Goal: Task Accomplishment & Management: Manage account settings

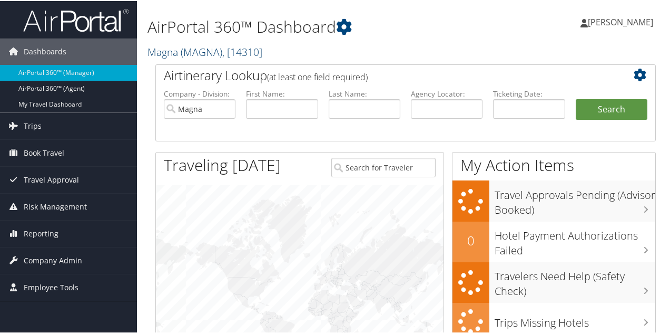
click at [183, 47] on span "( MAGNA )" at bounding box center [202, 51] width 42 height 14
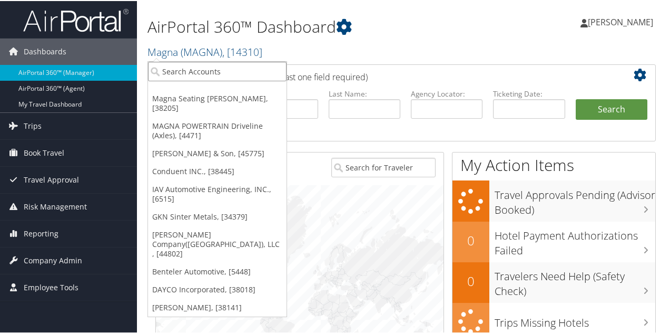
click at [177, 66] on input "search" at bounding box center [217, 70] width 139 height 19
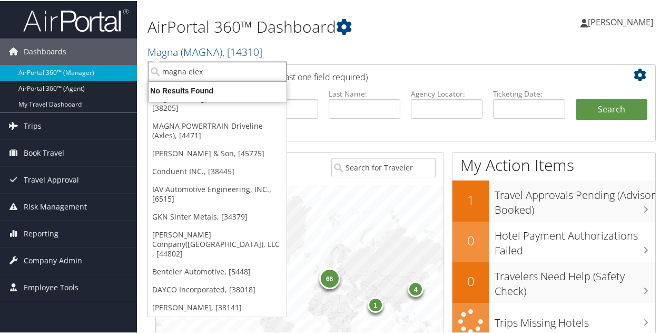
type input "magna ele"
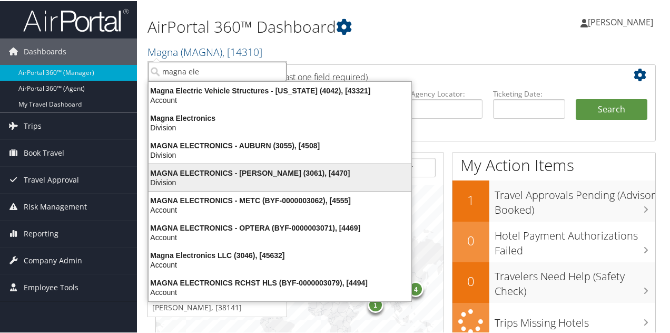
click at [186, 166] on div "MAGNA ELECTRONICS - HOLLY (3061), [4470] Division" at bounding box center [280, 176] width 260 height 24
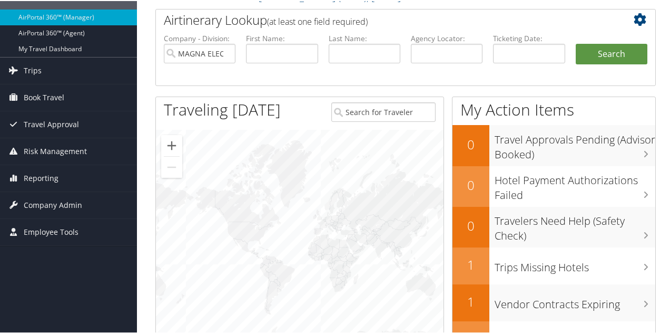
scroll to position [3, 0]
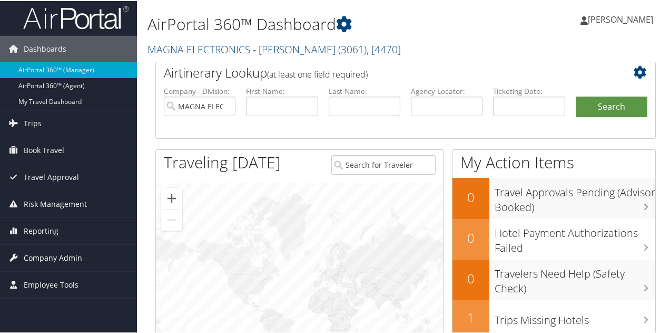
click at [49, 249] on span "Company Admin" at bounding box center [53, 256] width 58 height 26
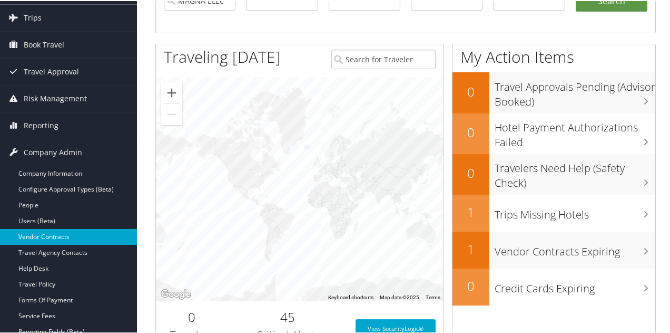
click at [58, 235] on link "Vendor Contracts" at bounding box center [68, 236] width 137 height 16
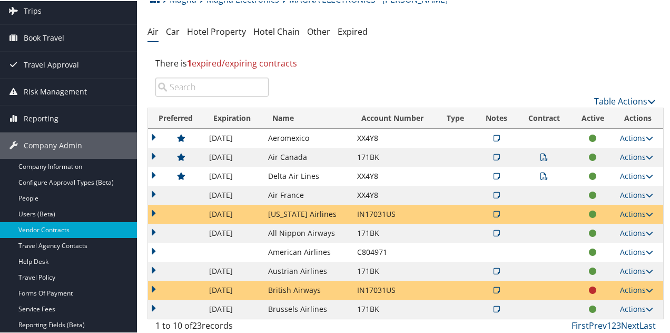
scroll to position [105, 0]
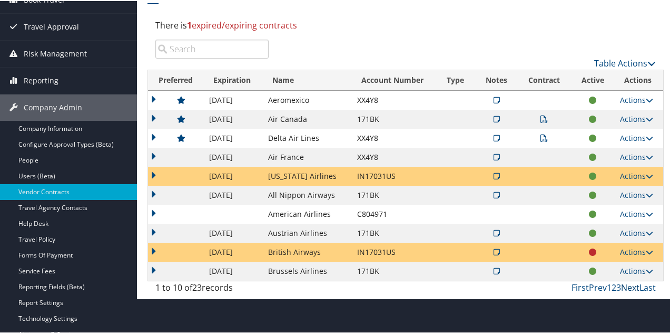
click at [623, 286] on link "Next" at bounding box center [630, 286] width 18 height 12
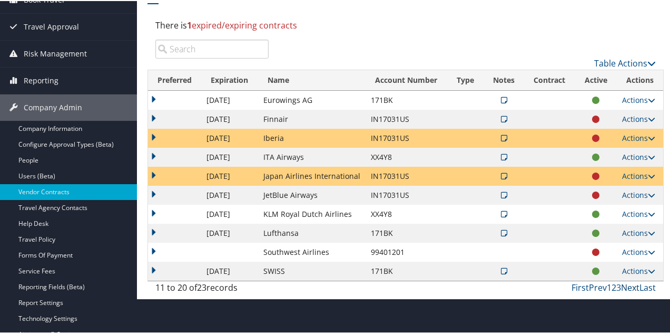
click at [623, 286] on link "Next" at bounding box center [630, 286] width 18 height 12
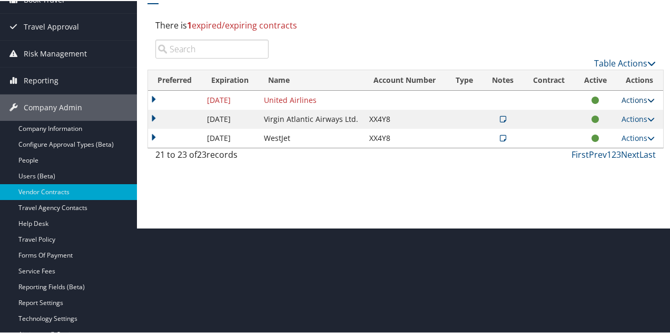
click at [626, 97] on link "Actions" at bounding box center [638, 99] width 33 height 10
click at [604, 132] on link "Edit Contract" at bounding box center [614, 132] width 70 height 18
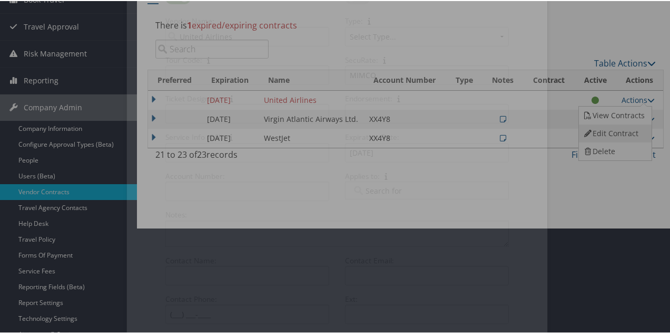
select select "[object Object]"
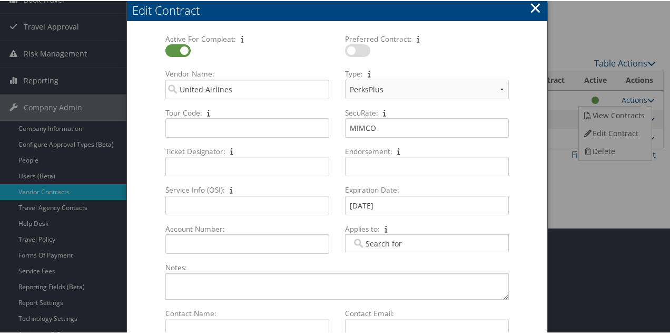
click at [523, 6] on div "Edit Contract" at bounding box center [339, 9] width 415 height 16
click at [527, 8] on div "Edit Contract" at bounding box center [339, 9] width 415 height 16
click at [540, 7] on div "Edit Contract" at bounding box center [339, 9] width 415 height 16
click at [535, 9] on button "×" at bounding box center [536, 6] width 12 height 21
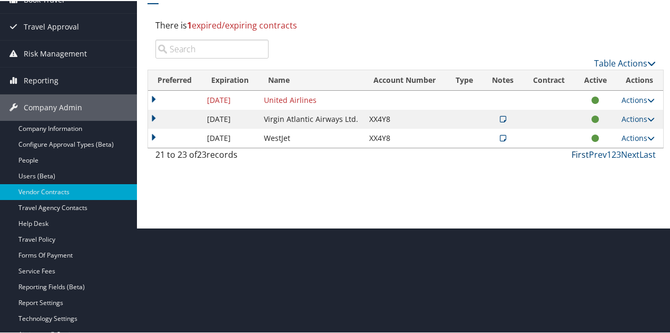
click at [579, 153] on link "First" at bounding box center [580, 154] width 17 height 12
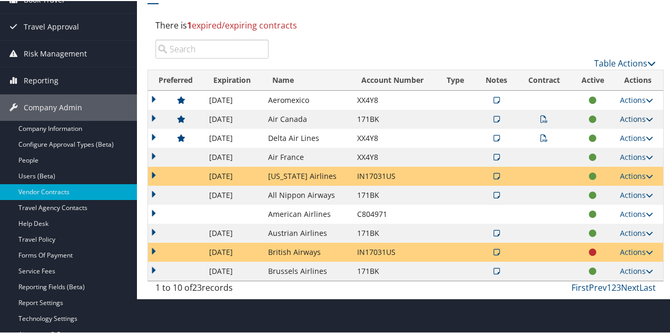
click at [620, 113] on link "Actions" at bounding box center [636, 118] width 33 height 10
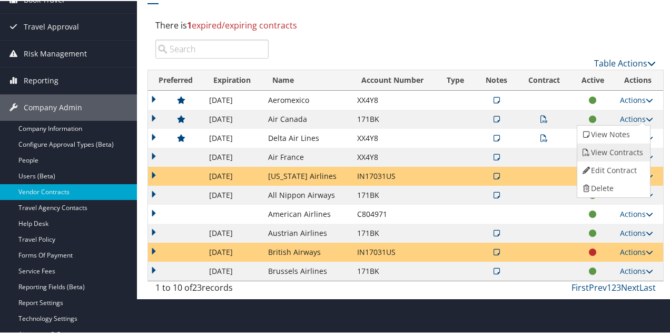
click at [611, 150] on link "View Contracts" at bounding box center [613, 151] width 70 height 18
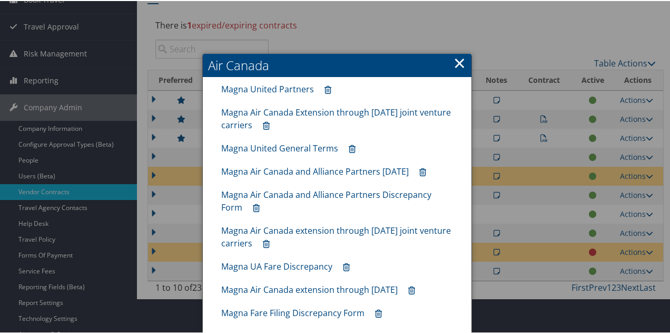
click at [456, 64] on link "×" at bounding box center [460, 61] width 12 height 21
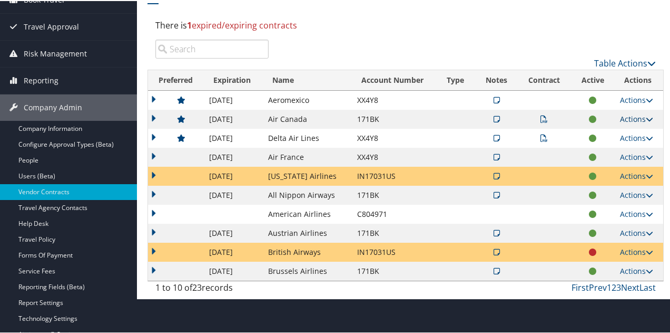
click at [620, 116] on link "Actions" at bounding box center [636, 118] width 33 height 10
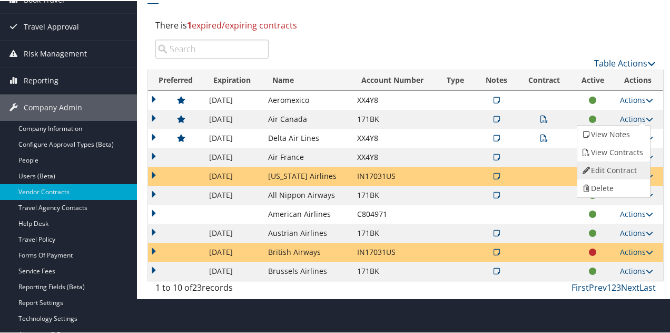
click at [606, 165] on link "Edit Contract" at bounding box center [613, 169] width 70 height 18
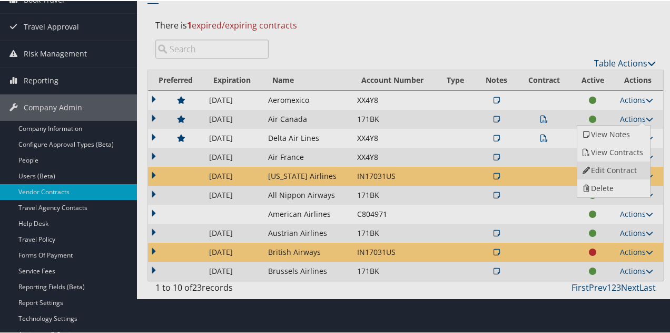
select select "[object Object]"
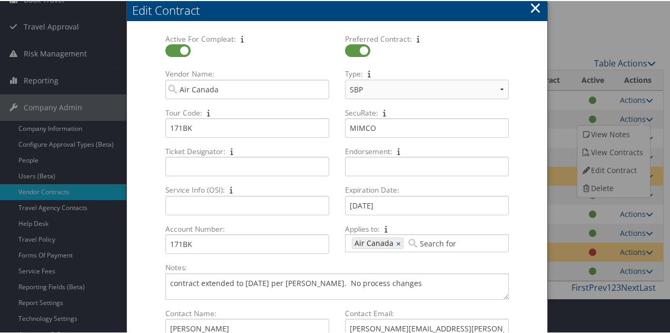
click at [531, 8] on button "×" at bounding box center [536, 6] width 12 height 21
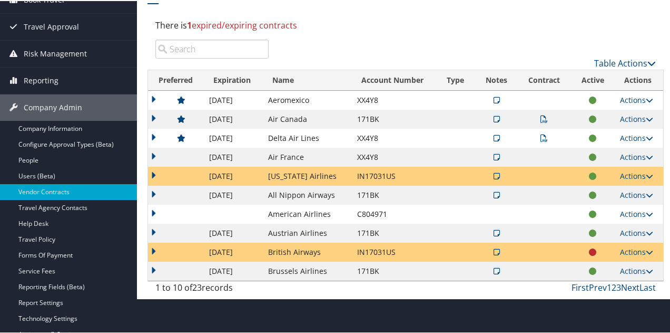
click at [626, 286] on link "Next" at bounding box center [630, 286] width 18 height 12
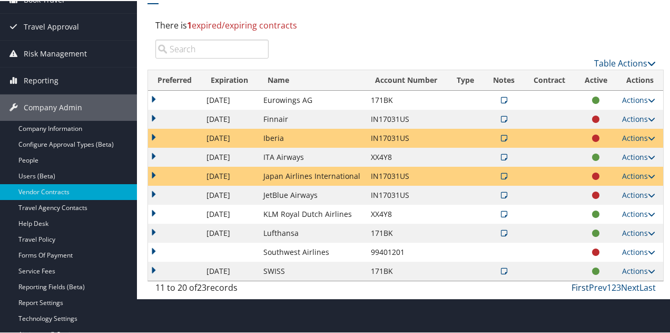
click at [575, 285] on link "First" at bounding box center [580, 286] width 17 height 12
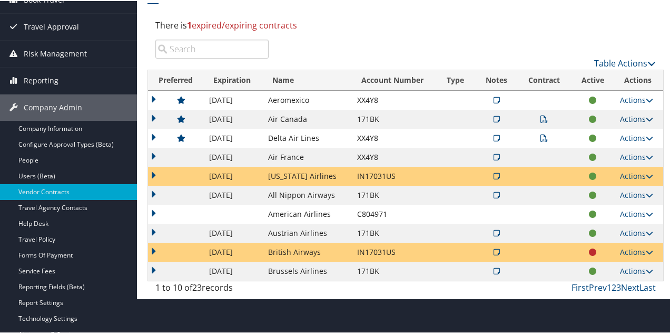
click at [627, 115] on link "Actions" at bounding box center [636, 118] width 33 height 10
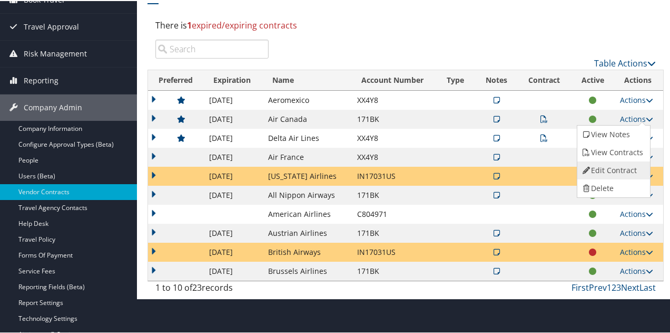
click at [617, 168] on link "Edit Contract" at bounding box center [613, 169] width 70 height 18
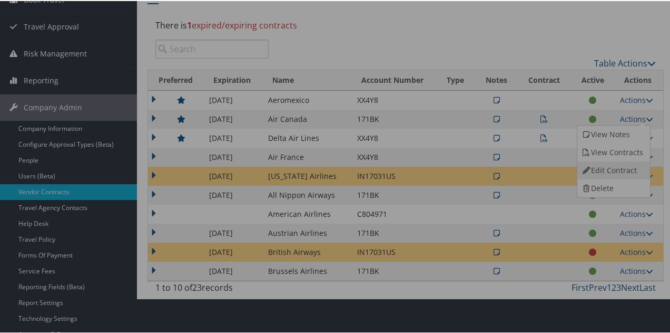
select select "[object Object]"
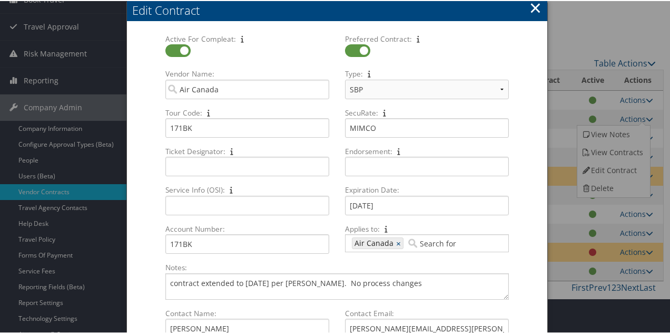
click at [534, 4] on button "×" at bounding box center [536, 6] width 12 height 21
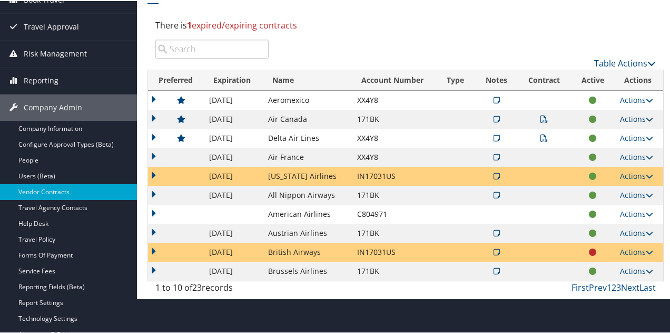
click at [627, 115] on link "Actions" at bounding box center [636, 118] width 33 height 10
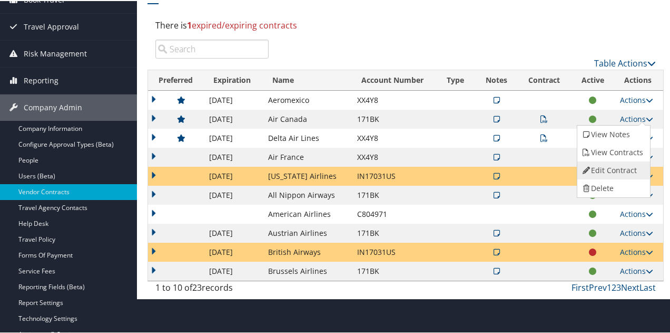
click at [603, 165] on link "Edit Contract" at bounding box center [613, 169] width 70 height 18
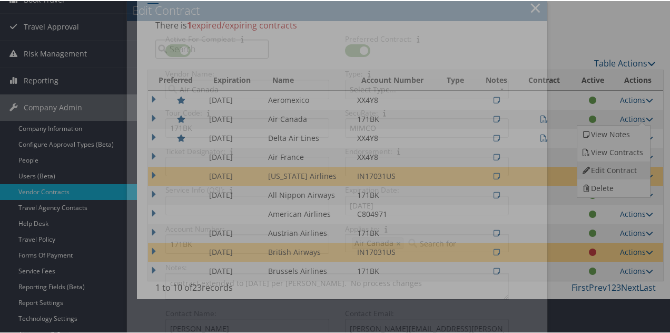
select select "[object Object]"
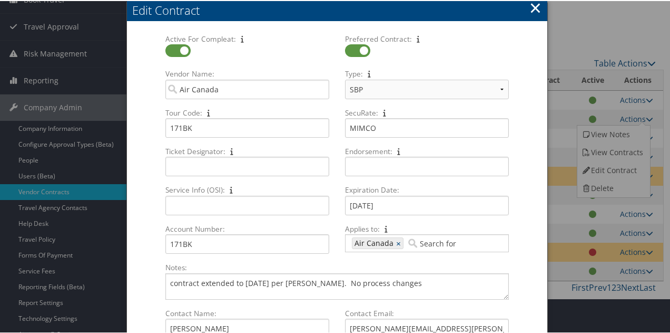
click at [531, 7] on button "×" at bounding box center [536, 6] width 12 height 21
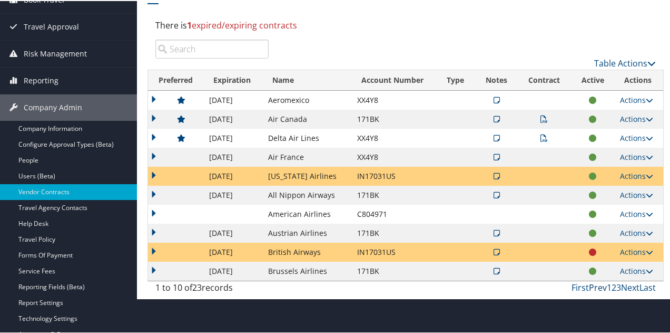
click at [589, 286] on link "Prev" at bounding box center [598, 286] width 18 height 12
click at [626, 281] on link "Next" at bounding box center [630, 286] width 18 height 12
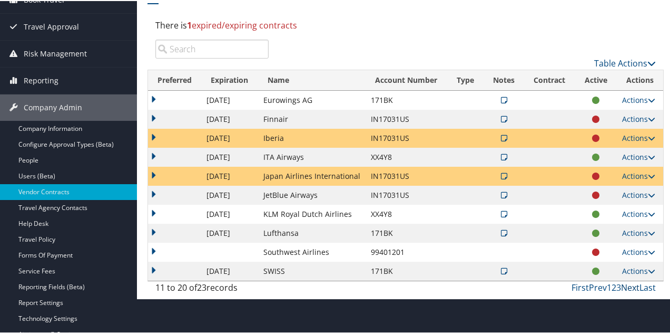
click at [631, 285] on link "Next" at bounding box center [630, 286] width 18 height 12
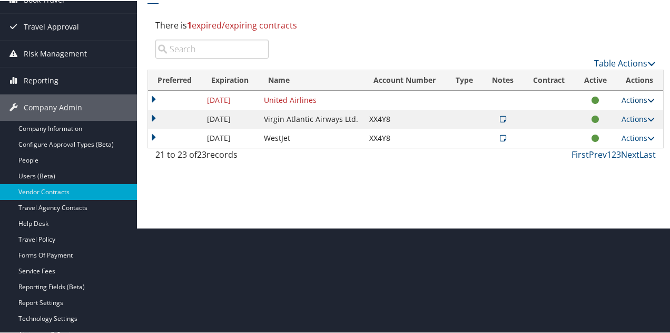
click at [630, 101] on link "Actions" at bounding box center [638, 99] width 33 height 10
click at [606, 131] on link "Edit Contract" at bounding box center [614, 132] width 70 height 18
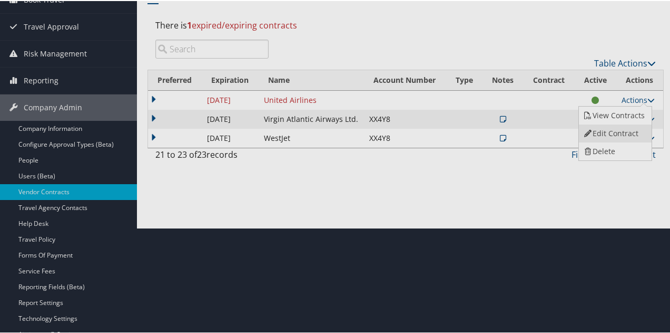
select select "[object Object]"
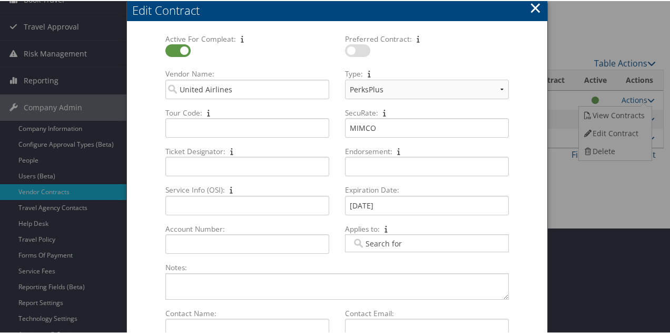
click at [533, 6] on button "×" at bounding box center [536, 6] width 12 height 21
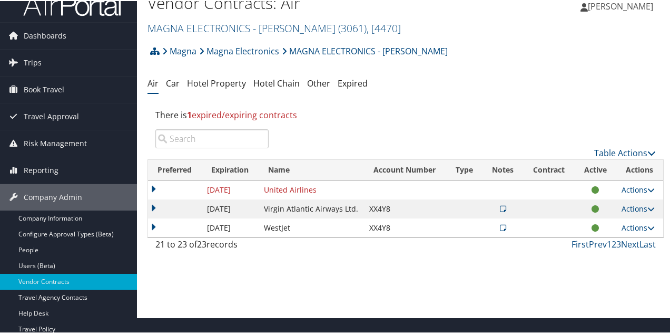
scroll to position [0, 0]
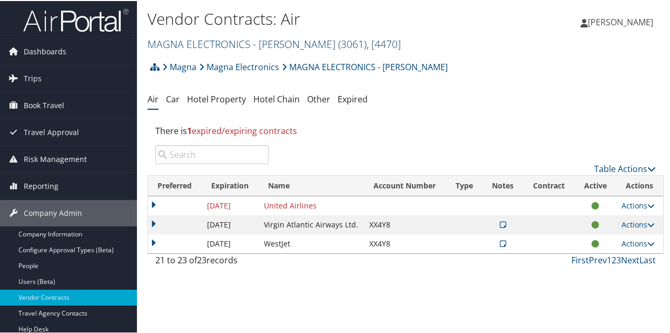
click at [212, 43] on link "MAGNA ELECTRONICS - HOLLY ( 3061 ) , [ 4470 ]" at bounding box center [274, 43] width 253 height 14
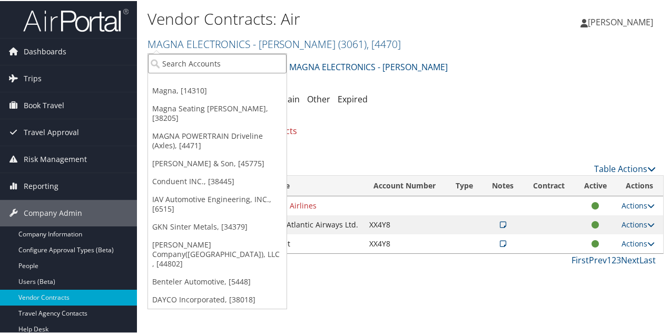
click at [210, 65] on input "search" at bounding box center [217, 62] width 139 height 19
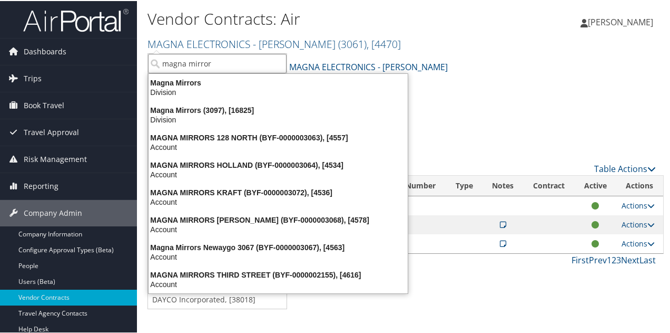
type input "magna mirrors"
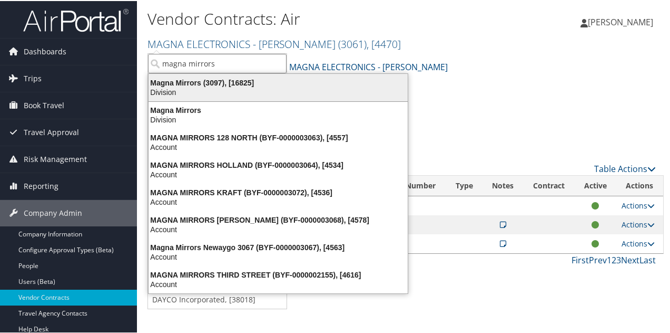
click at [204, 91] on div "Division" at bounding box center [278, 90] width 272 height 9
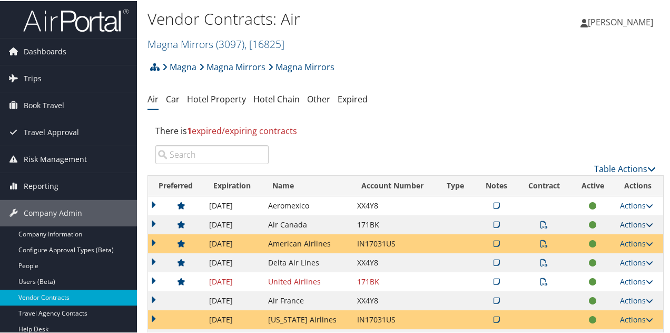
click at [627, 223] on link "Actions" at bounding box center [636, 223] width 33 height 10
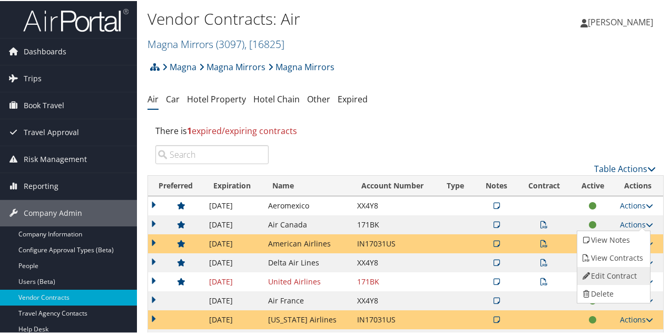
click at [609, 274] on link "Edit Contract" at bounding box center [613, 275] width 70 height 18
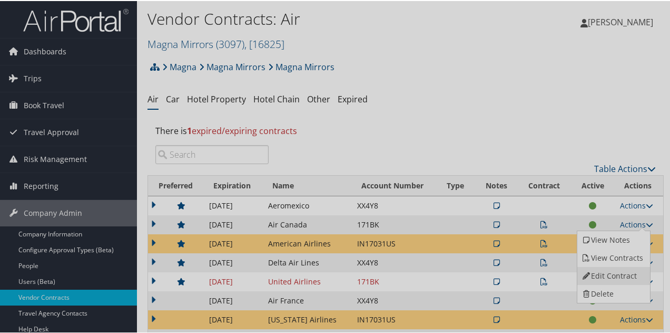
select select "[object Object]"
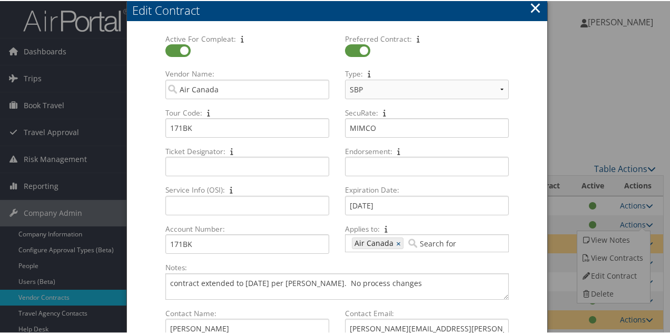
click at [532, 2] on button "×" at bounding box center [536, 6] width 12 height 21
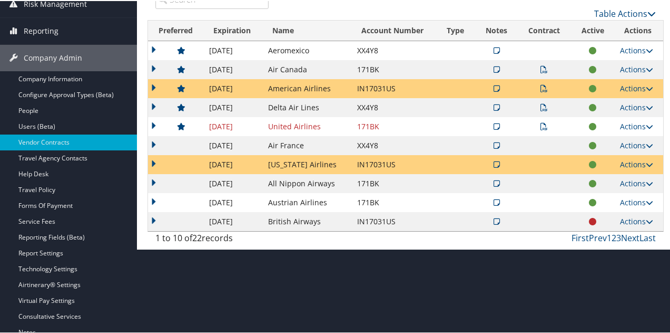
scroll to position [158, 0]
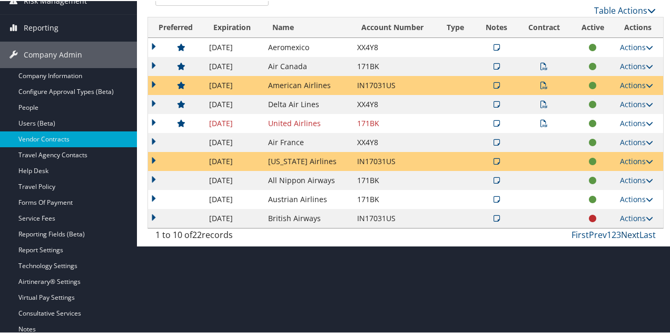
click at [630, 233] on link "Next" at bounding box center [630, 234] width 18 height 12
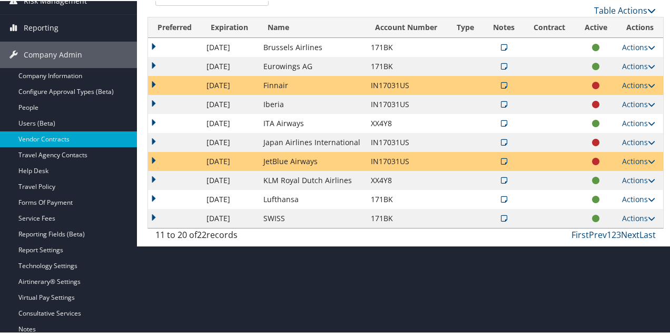
click at [625, 231] on link "Next" at bounding box center [630, 234] width 18 height 12
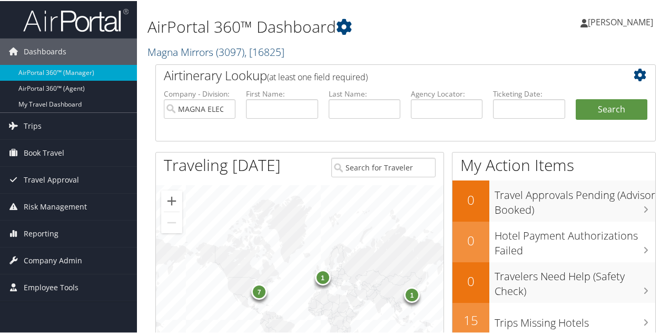
click at [231, 52] on span "( 3097 )" at bounding box center [230, 51] width 28 height 14
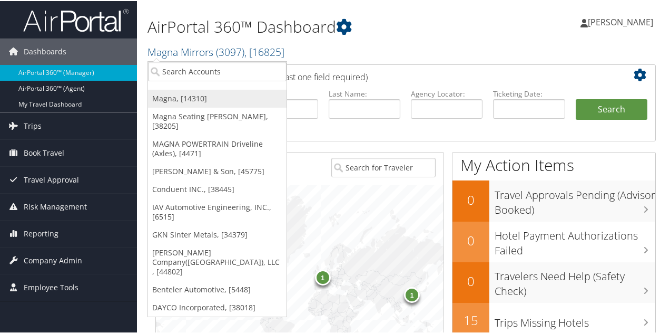
click at [196, 99] on link "Magna, [14310]" at bounding box center [217, 98] width 139 height 18
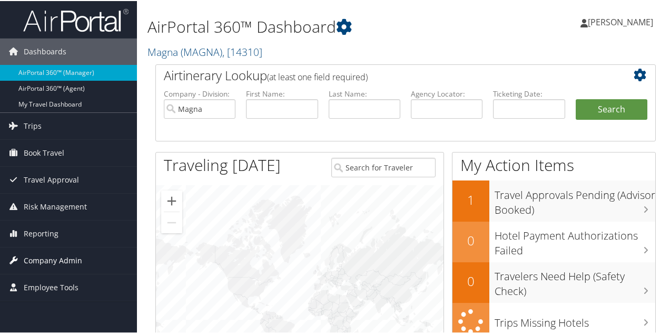
click at [63, 259] on span "Company Admin" at bounding box center [53, 259] width 58 height 26
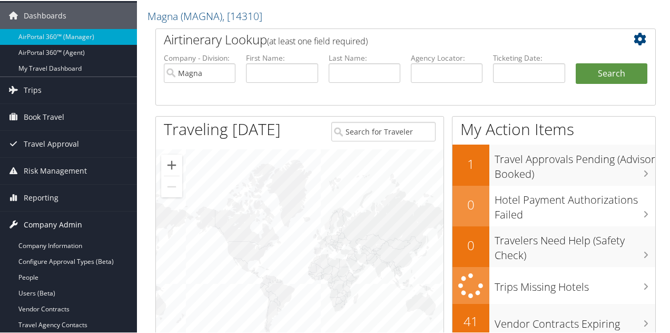
scroll to position [53, 0]
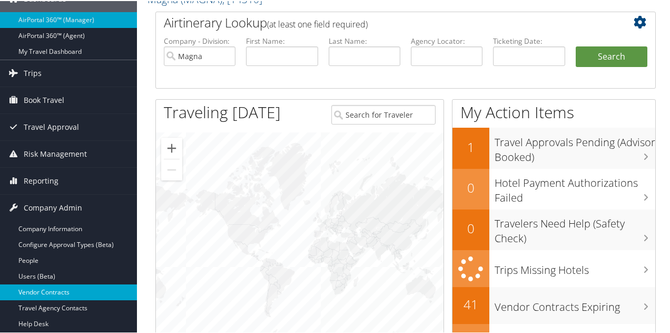
click at [56, 288] on link "Vendor Contracts" at bounding box center [68, 291] width 137 height 16
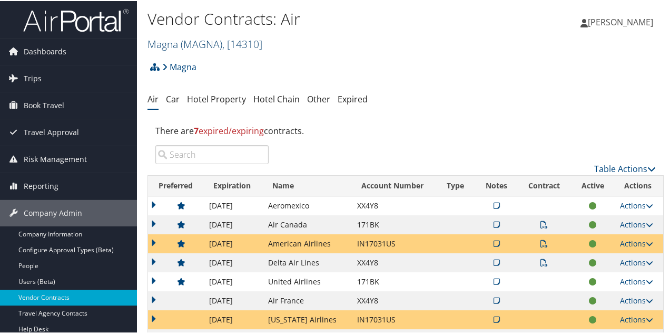
click at [185, 38] on span "( MAGNA )" at bounding box center [202, 43] width 42 height 14
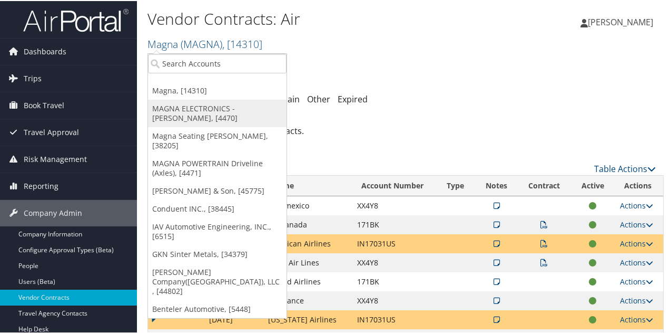
click at [183, 105] on link "MAGNA ELECTRONICS - [PERSON_NAME], [4470]" at bounding box center [217, 112] width 139 height 27
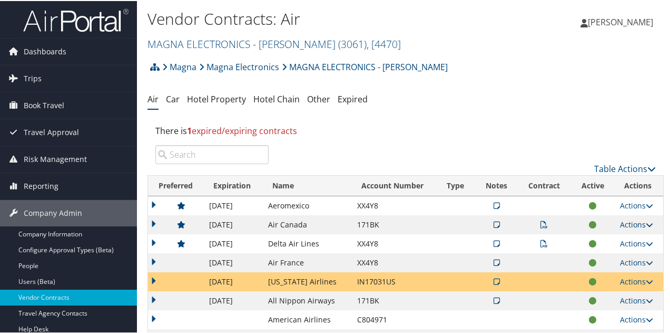
click at [631, 225] on link "Actions" at bounding box center [636, 223] width 33 height 10
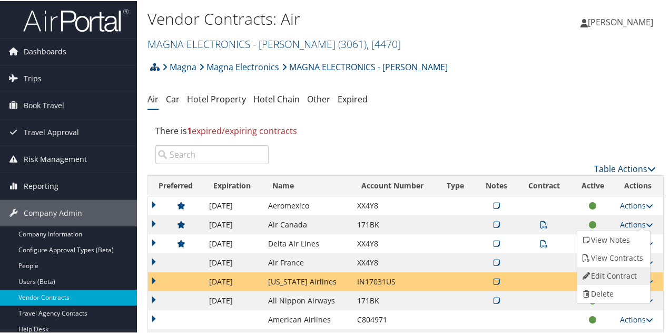
click at [598, 274] on link "Edit Contract" at bounding box center [613, 275] width 70 height 18
select select "[object Object]"
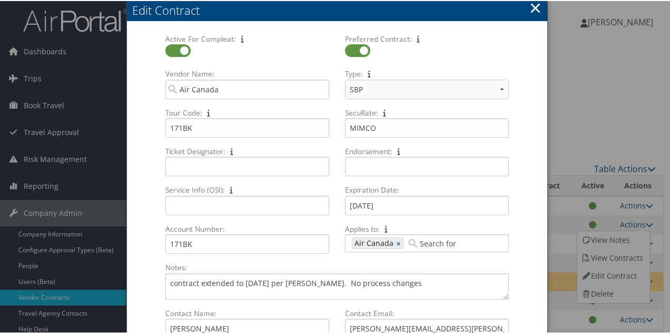
click at [436, 241] on input "Applies to: 407 Air Canada × Multiple values The selected items contain differe…" at bounding box center [435, 242] width 59 height 11
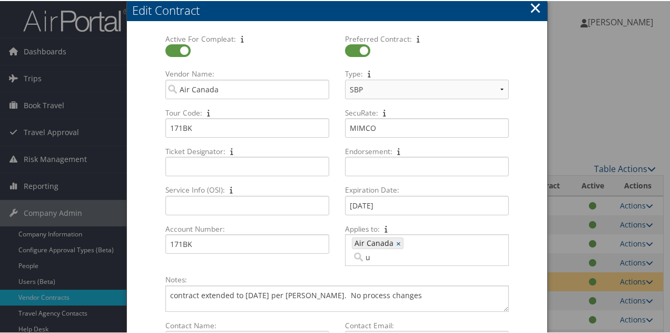
type input "ua"
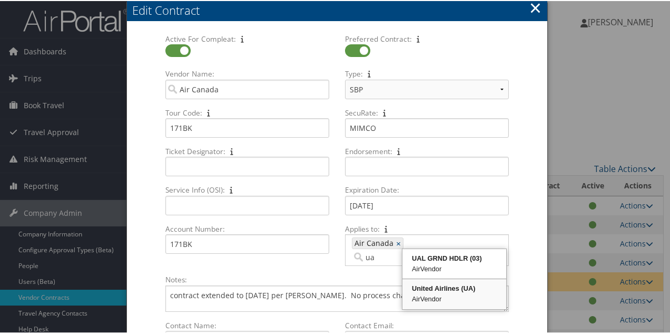
click at [431, 287] on div "United Airlines (UA)" at bounding box center [454, 287] width 101 height 11
type input "407, 1707"
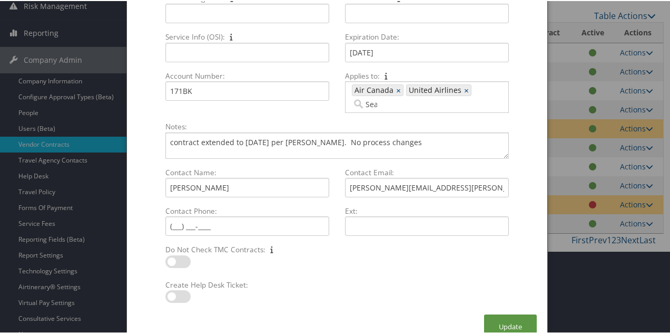
scroll to position [158, 0]
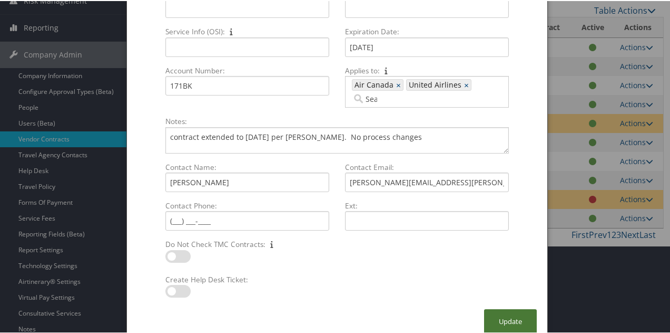
click at [485, 308] on button "Update" at bounding box center [510, 320] width 53 height 25
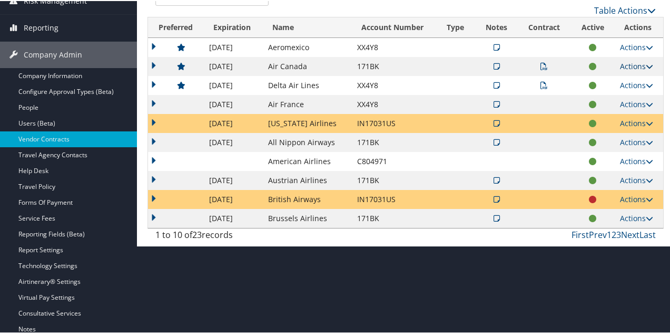
click at [632, 63] on link "Actions" at bounding box center [636, 65] width 33 height 10
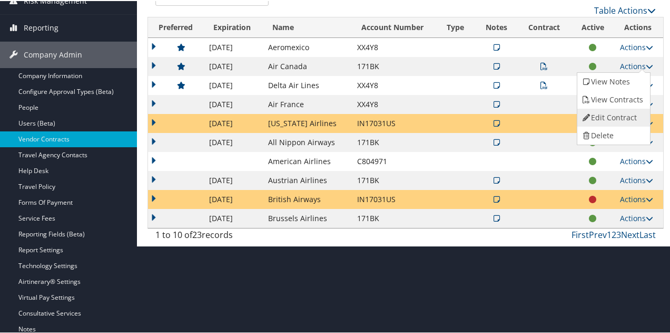
click at [606, 116] on link "Edit Contract" at bounding box center [613, 117] width 70 height 18
select select "[object Object]"
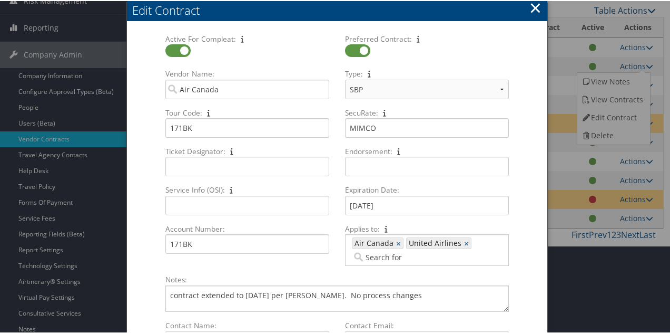
click at [534, 8] on button "×" at bounding box center [536, 6] width 12 height 21
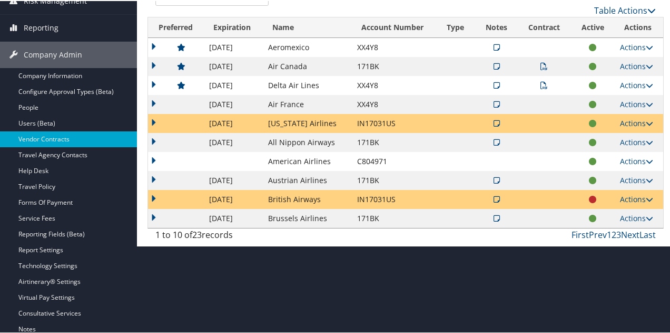
scroll to position [0, 0]
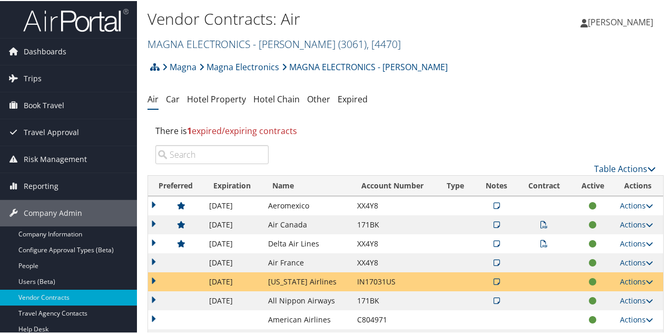
click at [191, 40] on link "MAGNA ELECTRONICS - HOLLY ( 3061 ) , [ 4470 ]" at bounding box center [274, 43] width 253 height 14
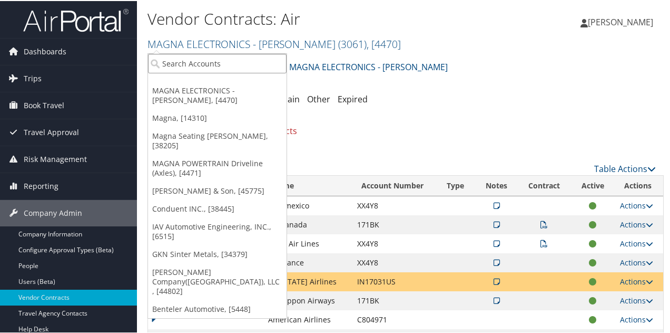
click at [186, 55] on input "search" at bounding box center [217, 62] width 139 height 19
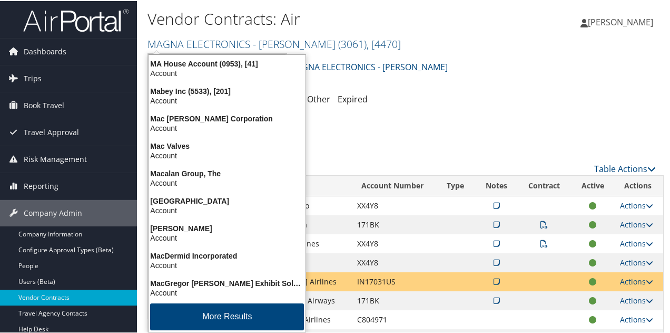
type input "magna inter"
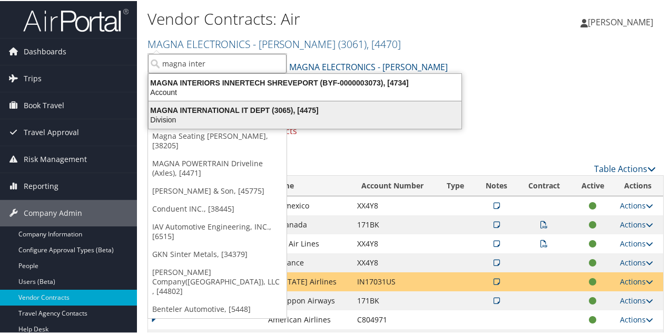
click at [201, 105] on div "MAGNA INTERNATIONAL IT DEPT (3065), [4475]" at bounding box center [305, 108] width 326 height 9
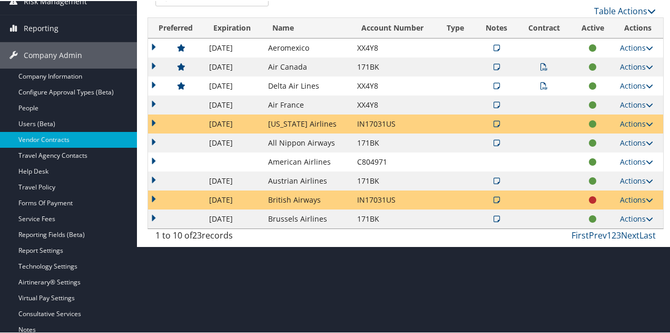
scroll to position [158, 0]
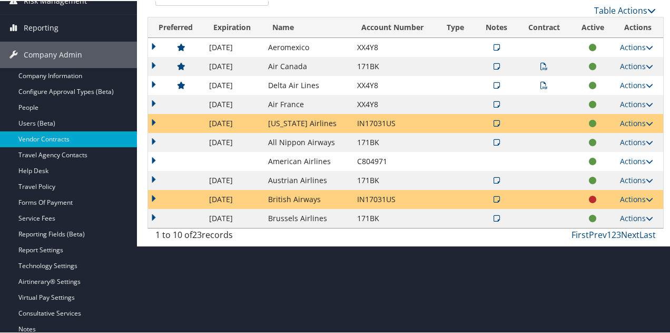
click at [628, 233] on link "Next" at bounding box center [630, 234] width 18 height 12
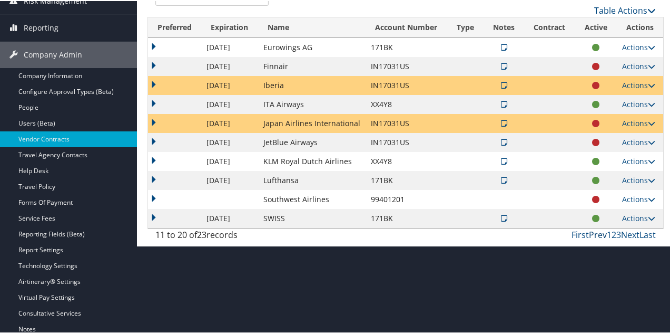
click at [592, 233] on link "Prev" at bounding box center [598, 234] width 18 height 12
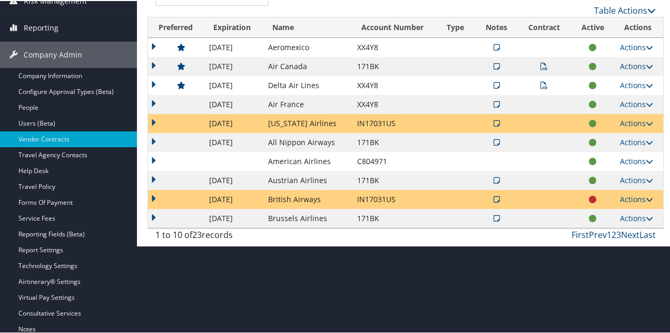
click at [620, 64] on link "Actions" at bounding box center [636, 65] width 33 height 10
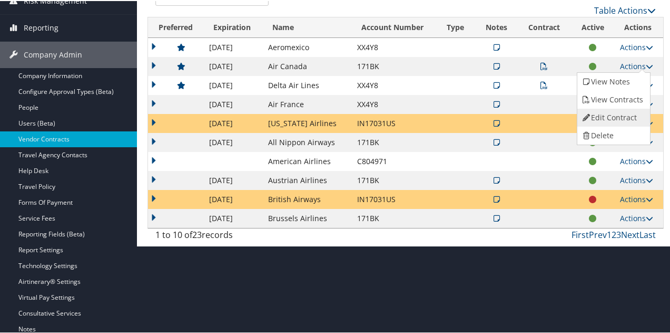
click at [612, 110] on link "Edit Contract" at bounding box center [613, 117] width 70 height 18
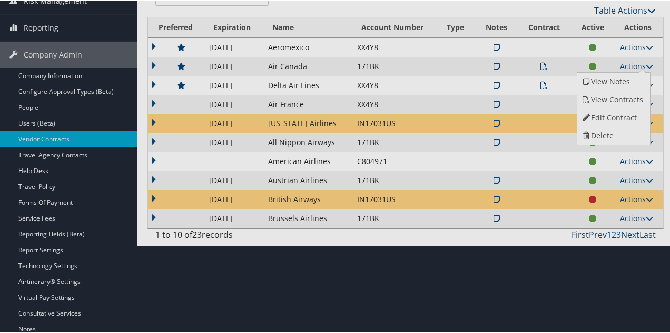
select select "[object Object]"
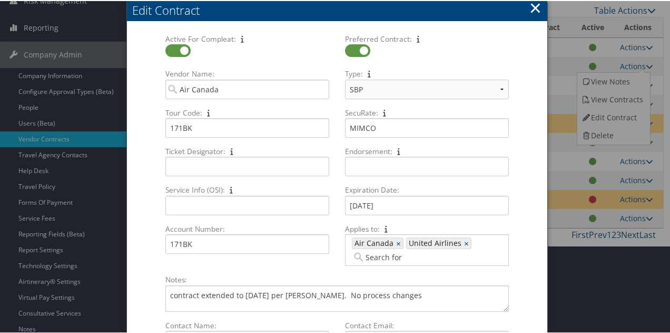
click at [530, 10] on button "×" at bounding box center [536, 6] width 12 height 21
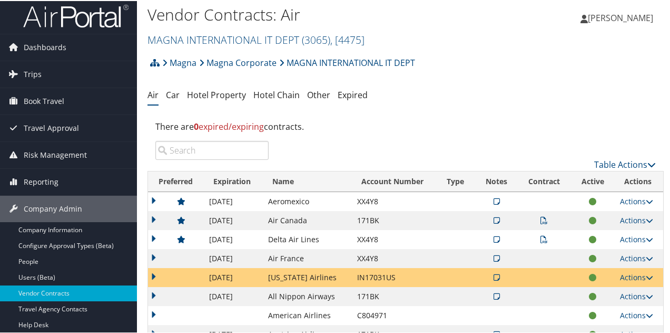
scroll to position [0, 0]
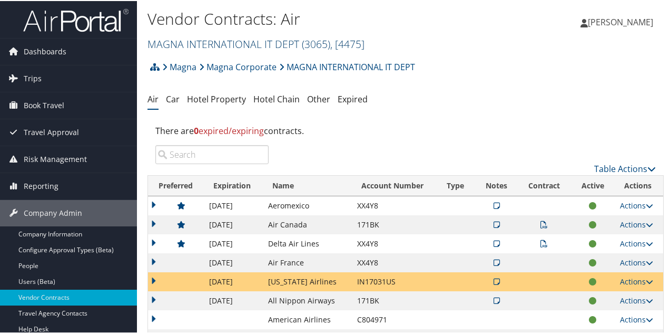
click at [233, 46] on link "MAGNA INTERNATIONAL IT DEPT ( 3065 ) , [ 4475 ]" at bounding box center [256, 43] width 217 height 14
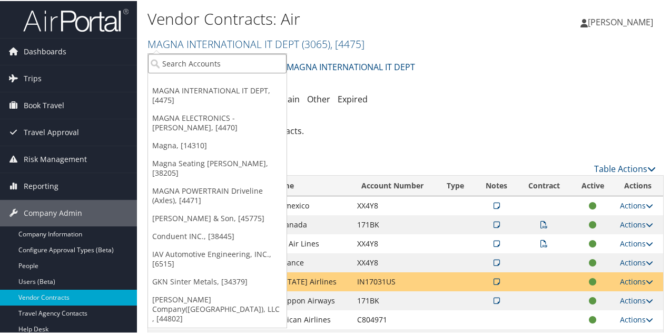
click at [210, 55] on input "search" at bounding box center [217, 62] width 139 height 19
type input "magna mirrors"
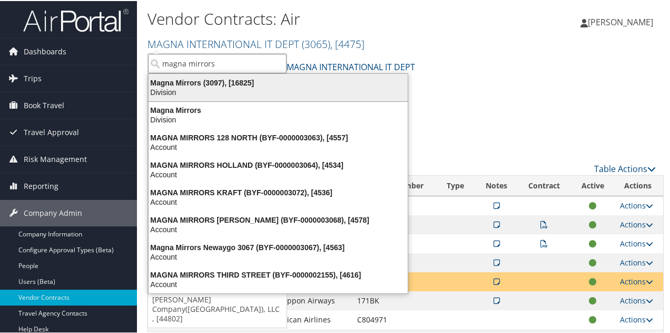
click at [200, 81] on div "Magna Mirrors (3097), [16825]" at bounding box center [278, 81] width 272 height 9
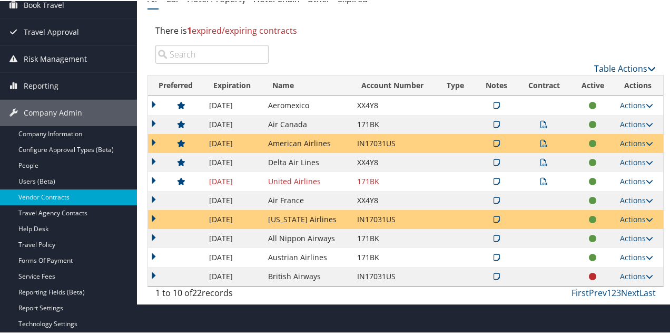
scroll to position [105, 0]
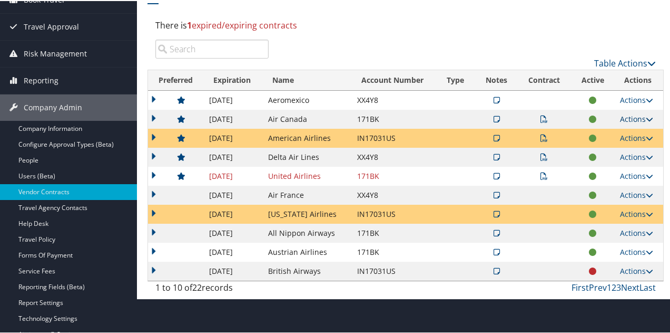
click at [627, 118] on link "Actions" at bounding box center [636, 118] width 33 height 10
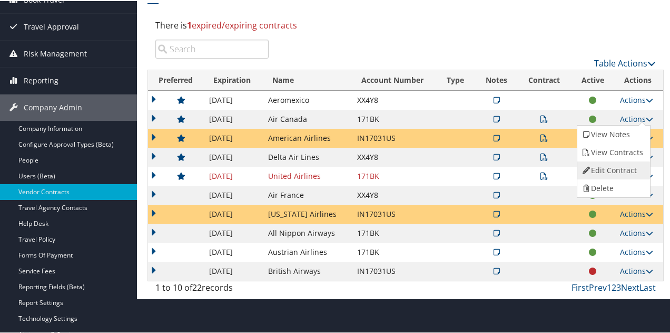
click at [608, 168] on link "Edit Contract" at bounding box center [613, 169] width 70 height 18
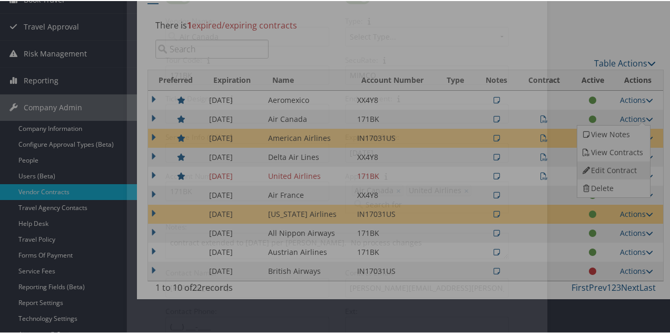
select select "[object Object]"
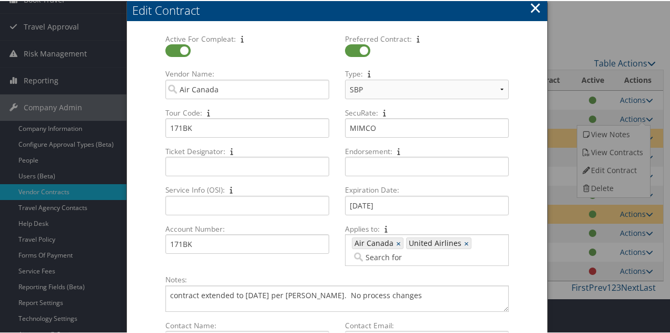
click at [530, 6] on button "×" at bounding box center [536, 6] width 12 height 21
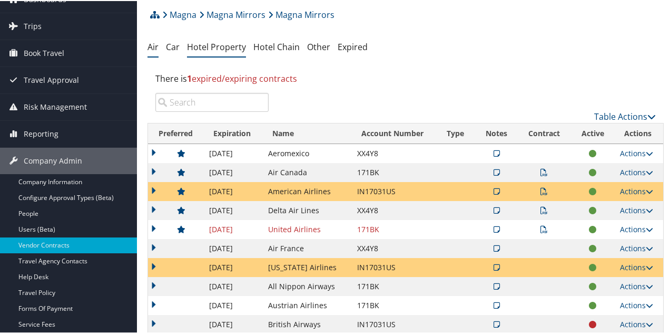
scroll to position [0, 0]
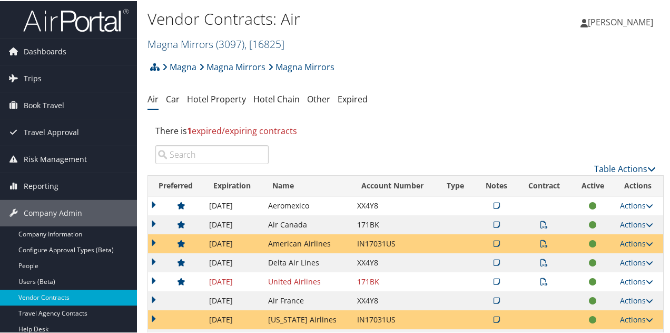
drag, startPoint x: 212, startPoint y: 43, endPoint x: 207, endPoint y: 46, distance: 5.7
click at [212, 43] on link "Magna Mirrors ( 3097 ) , [ 16825 ]" at bounding box center [216, 43] width 137 height 14
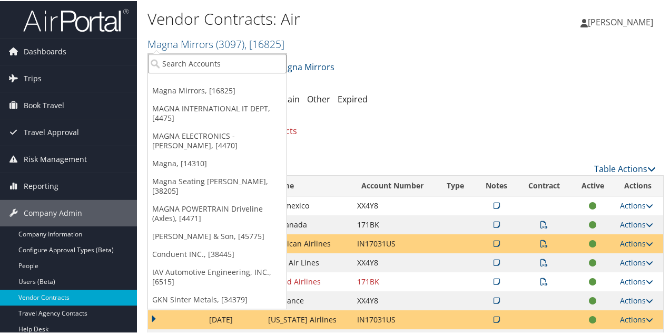
click at [202, 61] on input "search" at bounding box center [217, 62] width 139 height 19
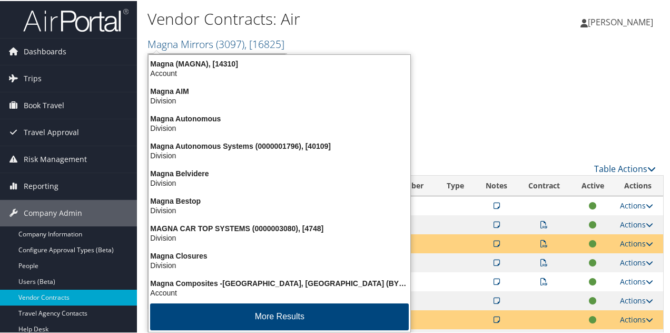
type input "magna seating all"
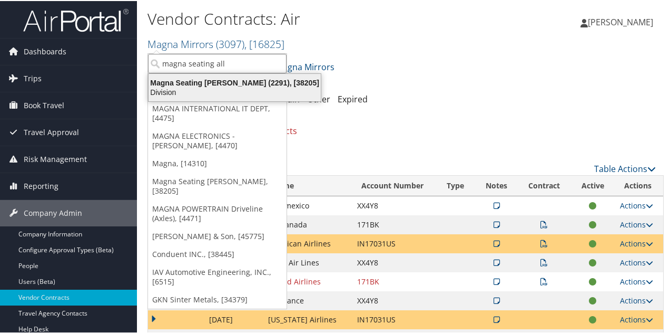
click at [199, 83] on div "Magna Seating Allende (2291), [38205]" at bounding box center [234, 81] width 185 height 9
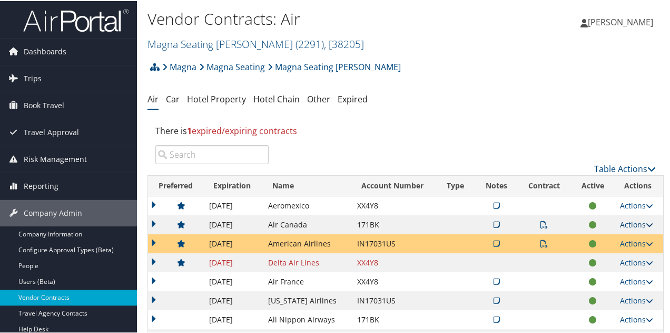
click at [625, 223] on link "Actions" at bounding box center [636, 223] width 33 height 10
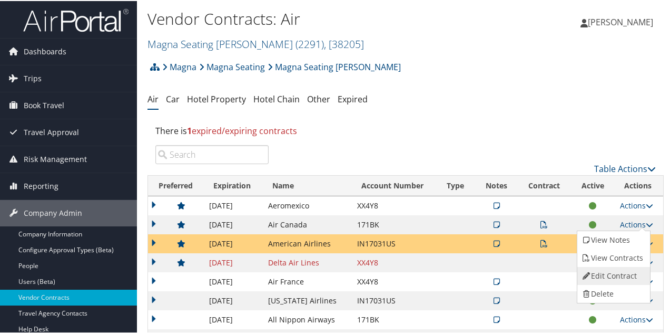
click at [606, 275] on link "Edit Contract" at bounding box center [613, 275] width 70 height 18
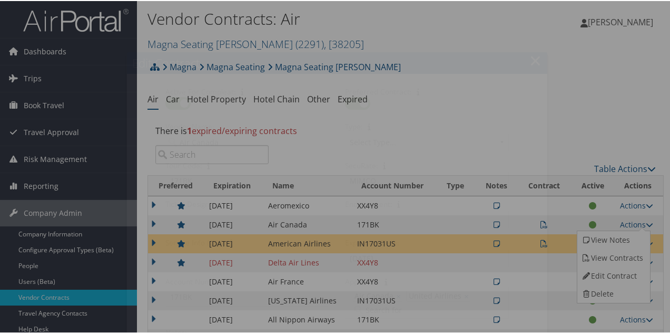
select select "[object Object]"
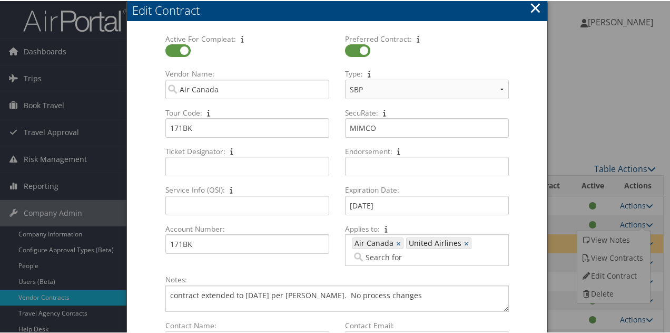
drag, startPoint x: 533, startPoint y: 9, endPoint x: 535, endPoint y: 16, distance: 7.2
click at [534, 11] on button "×" at bounding box center [536, 6] width 12 height 21
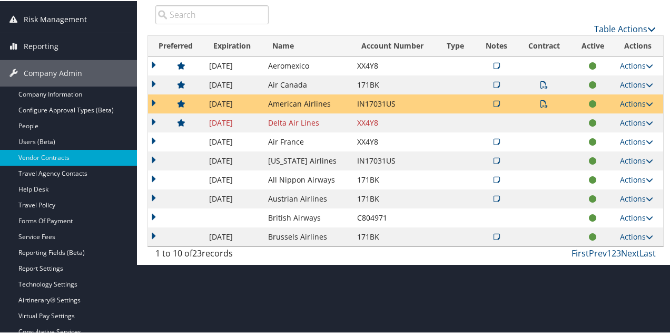
scroll to position [158, 0]
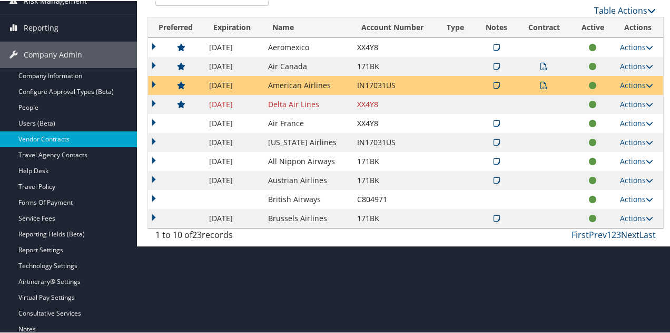
click at [621, 234] on link "Next" at bounding box center [630, 234] width 18 height 12
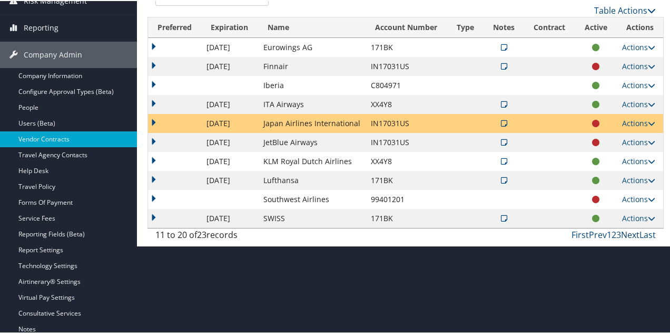
click at [621, 234] on link "Next" at bounding box center [630, 234] width 18 height 12
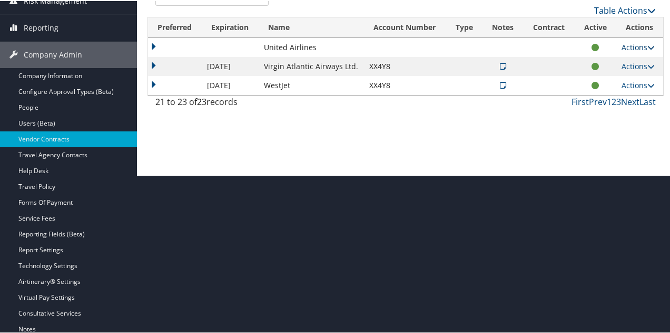
click at [626, 45] on link "Actions" at bounding box center [638, 46] width 33 height 10
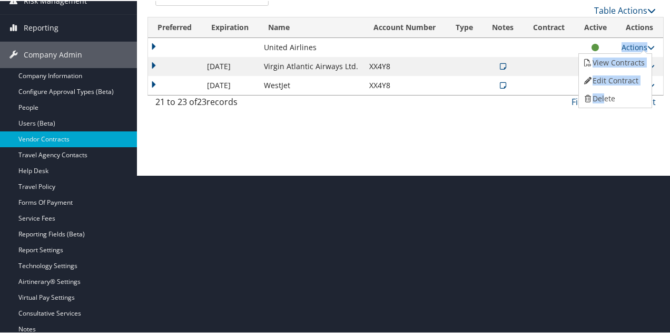
drag, startPoint x: 602, startPoint y: 97, endPoint x: 555, endPoint y: 218, distance: 128.8
click at [561, 174] on html "Menu Dashboards ► AirPortal 360™ (Manager) AirPortal 360™ (Agent) My Travel Das…" at bounding box center [337, 8] width 675 height 333
click at [549, 174] on html "Menu Dashboards ► AirPortal 360™ (Manager) AirPortal 360™ (Agent) My Travel Das…" at bounding box center [337, 8] width 675 height 333
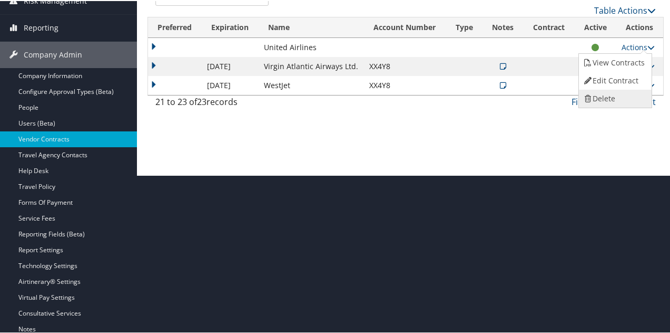
click at [600, 94] on link "Delete" at bounding box center [614, 98] width 70 height 18
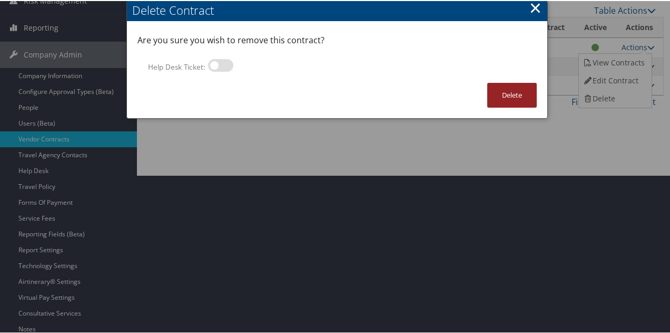
click at [522, 94] on button "Delete" at bounding box center [512, 94] width 50 height 25
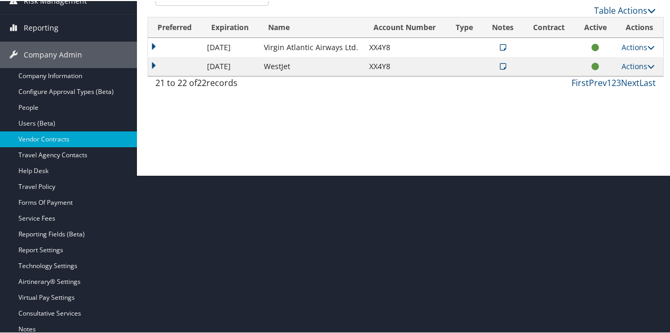
scroll to position [0, 0]
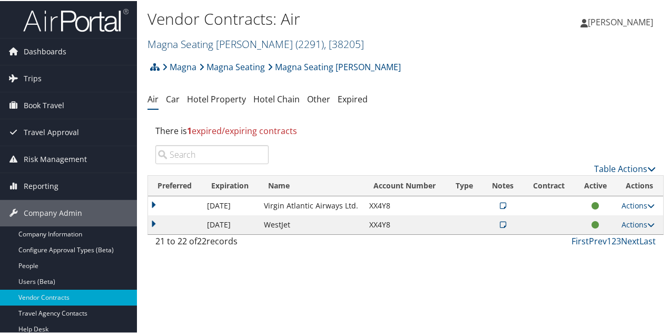
click at [216, 40] on link "Magna Seating Allende ( 2291 ) , [ 38205 ]" at bounding box center [256, 43] width 217 height 14
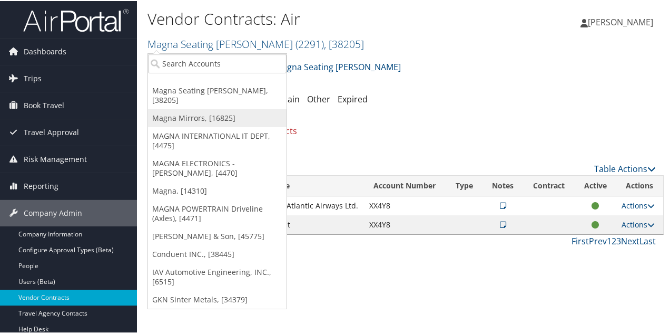
click at [199, 108] on link "Magna Mirrors, [16825]" at bounding box center [217, 117] width 139 height 18
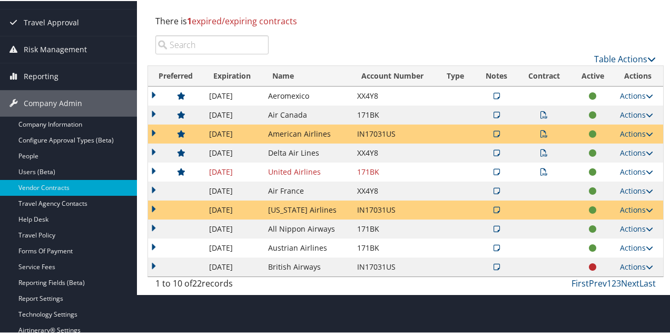
scroll to position [158, 0]
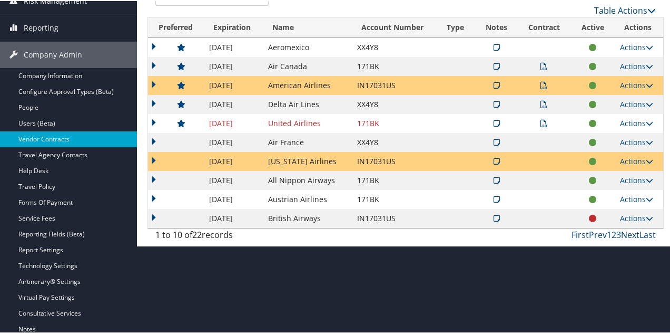
click at [632, 232] on link "Next" at bounding box center [630, 234] width 18 height 12
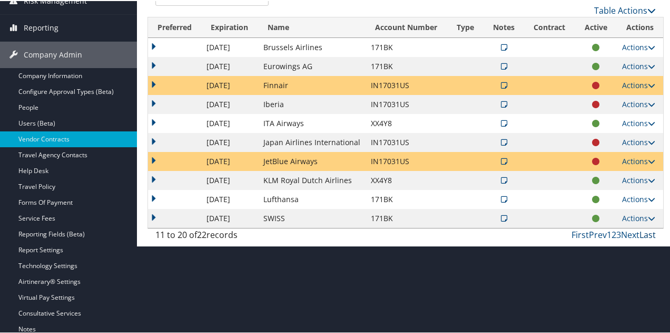
click at [644, 233] on link "Last" at bounding box center [648, 234] width 16 height 12
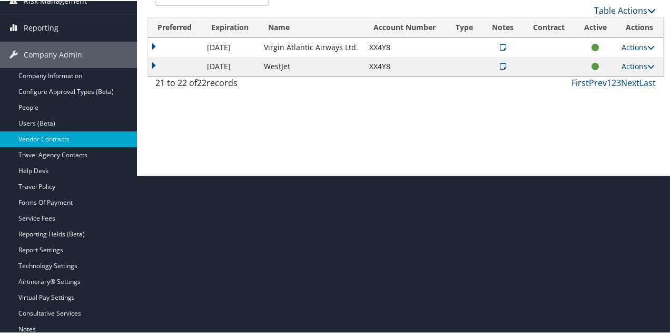
click at [598, 83] on link "Prev" at bounding box center [598, 82] width 18 height 12
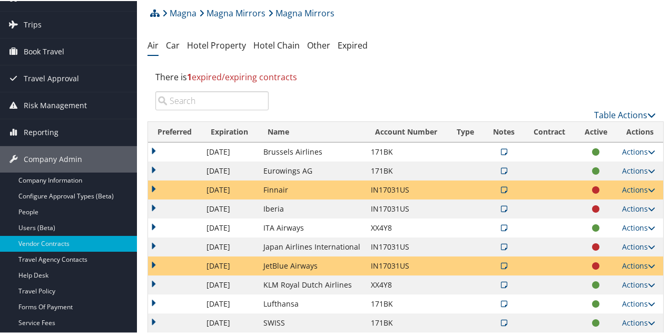
scroll to position [53, 0]
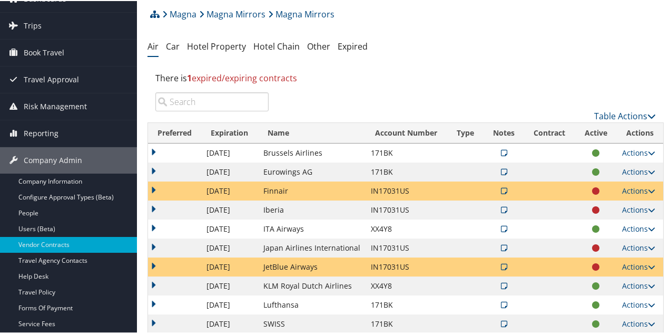
click at [185, 104] on input "search" at bounding box center [211, 100] width 113 height 19
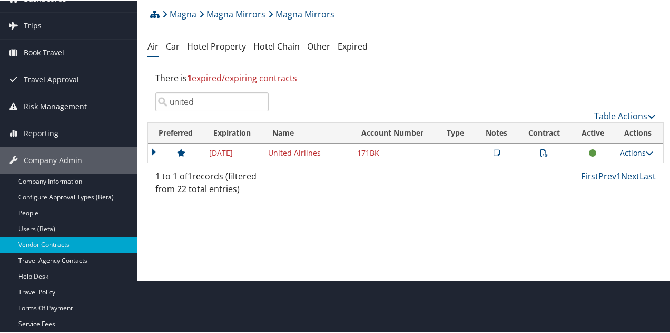
type input "united"
click at [362, 174] on div "First Prev 1 Next Last" at bounding box center [471, 175] width 372 height 13
click at [361, 174] on div "First Prev 1 Next Last" at bounding box center [471, 175] width 372 height 13
click at [541, 153] on icon at bounding box center [544, 151] width 7 height 7
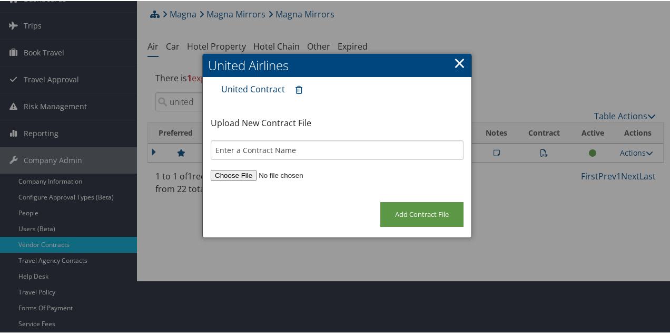
click at [260, 90] on link "United Contract" at bounding box center [253, 88] width 64 height 12
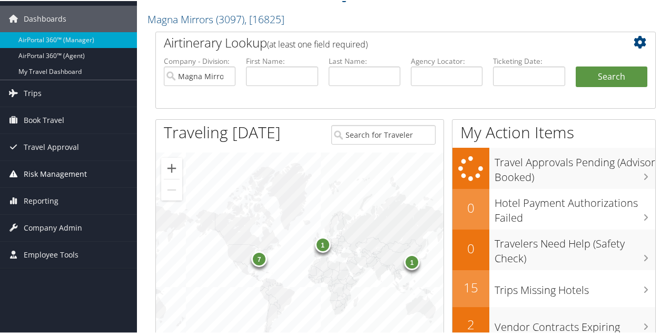
scroll to position [53, 0]
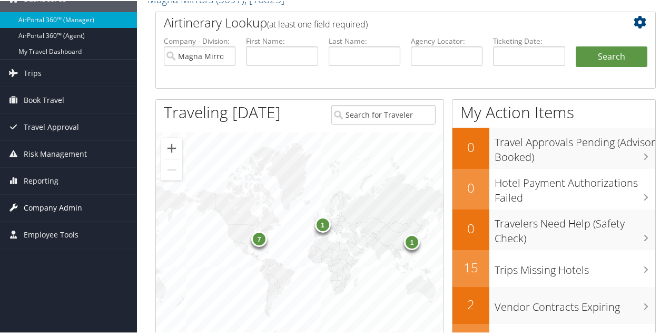
click at [43, 201] on span "Company Admin" at bounding box center [53, 206] width 58 height 26
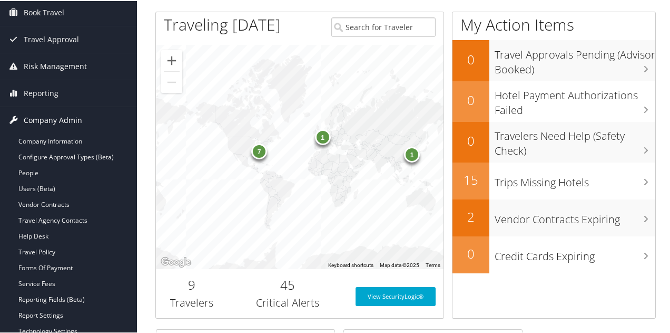
scroll to position [158, 0]
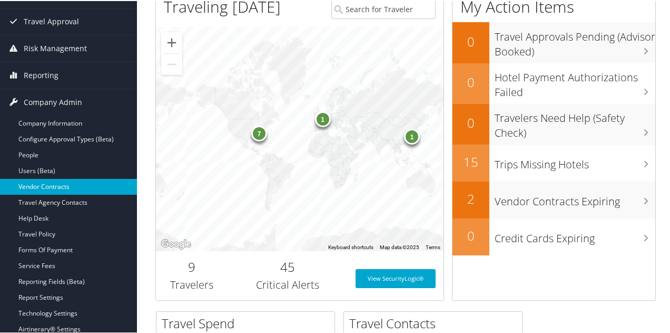
click at [57, 186] on link "Vendor Contracts" at bounding box center [68, 186] width 137 height 16
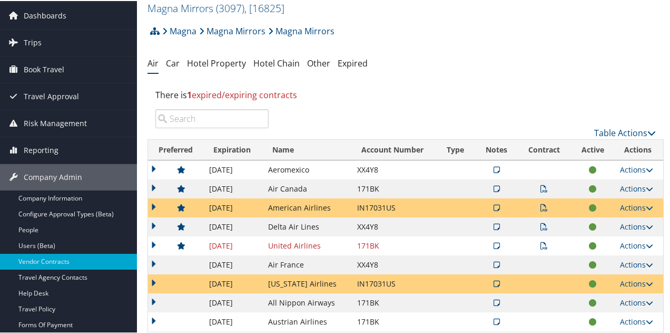
scroll to position [105, 0]
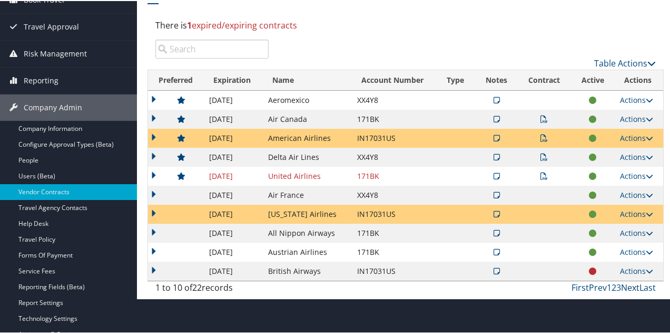
click at [628, 283] on link "Next" at bounding box center [630, 286] width 18 height 12
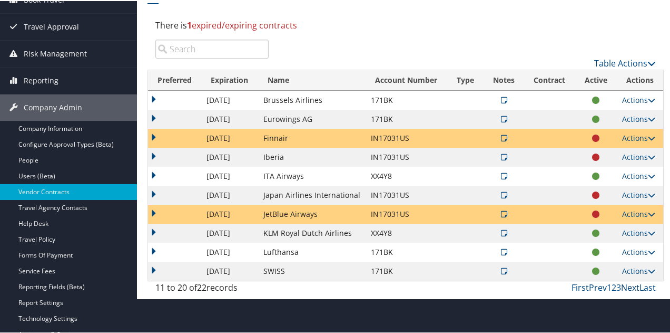
click at [628, 283] on link "Next" at bounding box center [630, 286] width 18 height 12
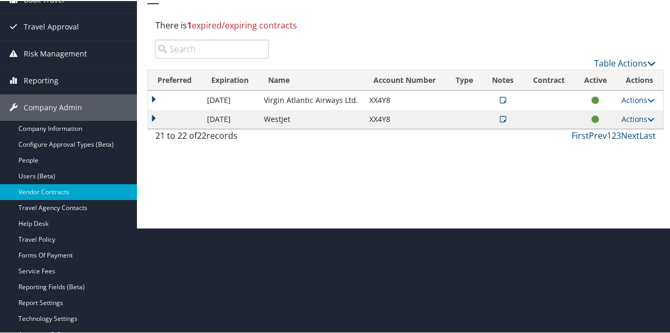
click at [589, 132] on link "Prev" at bounding box center [598, 135] width 18 height 12
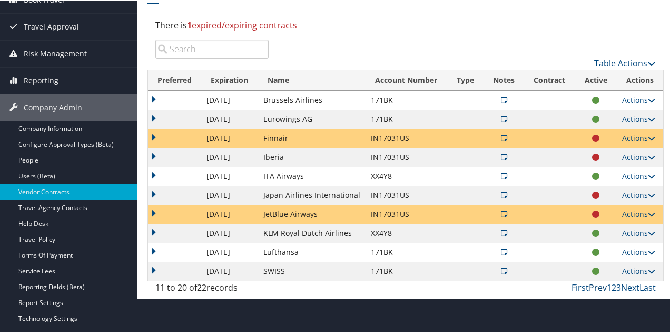
click at [593, 286] on link "Prev" at bounding box center [598, 286] width 18 height 12
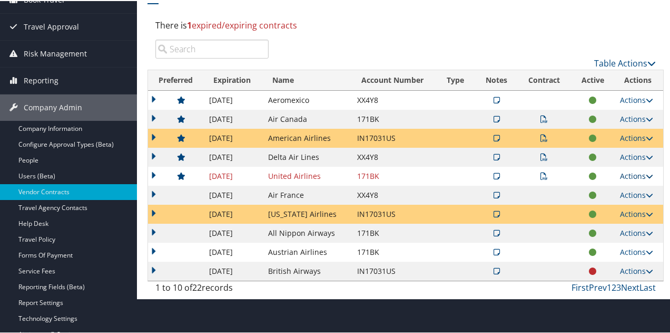
click at [628, 177] on link "Actions" at bounding box center [636, 175] width 33 height 10
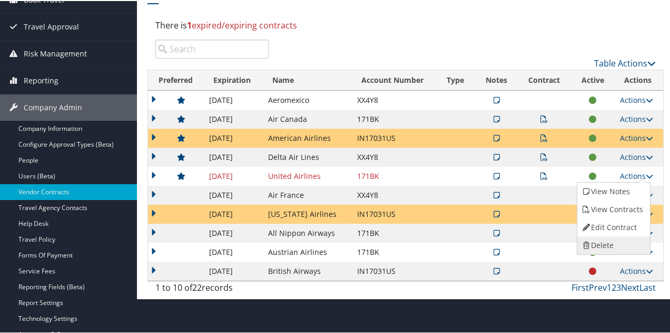
click at [603, 243] on link "Delete" at bounding box center [613, 244] width 70 height 18
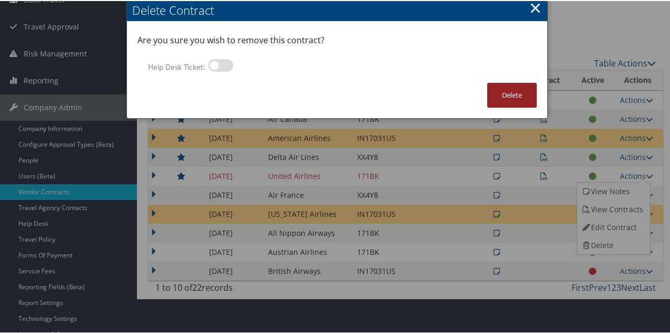
click at [495, 89] on button "Delete" at bounding box center [512, 94] width 50 height 25
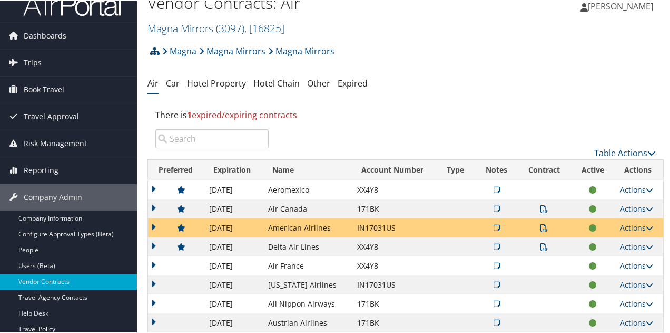
scroll to position [0, 0]
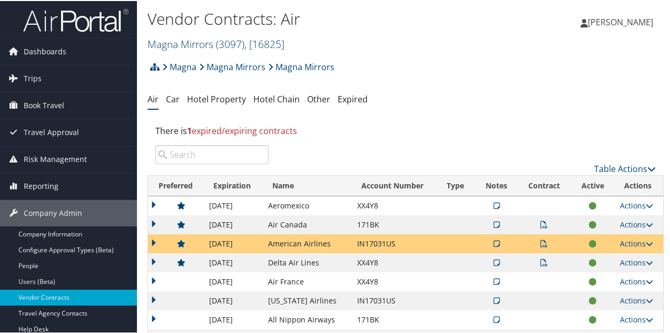
click at [204, 45] on link "Magna Mirrors ( 3097 ) , [ 16825 ]" at bounding box center [216, 43] width 137 height 14
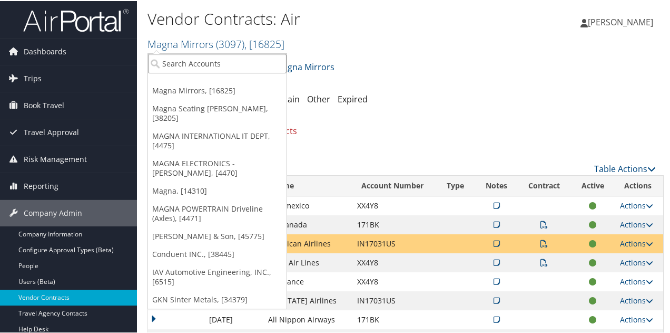
click at [200, 65] on input "search" at bounding box center [217, 62] width 139 height 19
click at [387, 76] on div "Magna Magna Mirrors Magna Mirrors Account Structure Magna (MAGNA) ACTIVE Create…" at bounding box center [406, 69] width 516 height 28
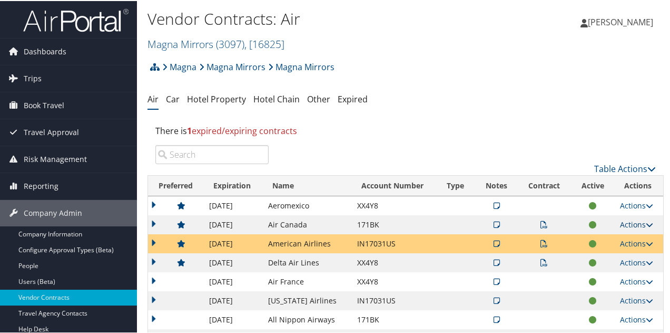
click at [626, 222] on link "Actions" at bounding box center [636, 223] width 33 height 10
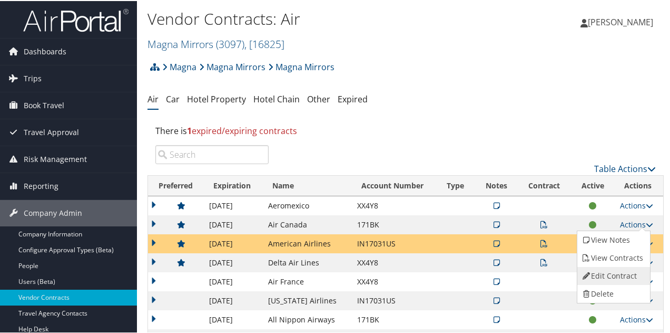
click at [615, 274] on link "Edit Contract" at bounding box center [613, 275] width 70 height 18
select select "[object Object]"
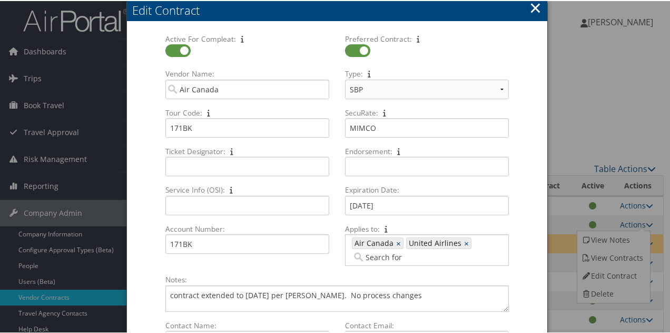
click at [535, 6] on button "×" at bounding box center [536, 6] width 12 height 21
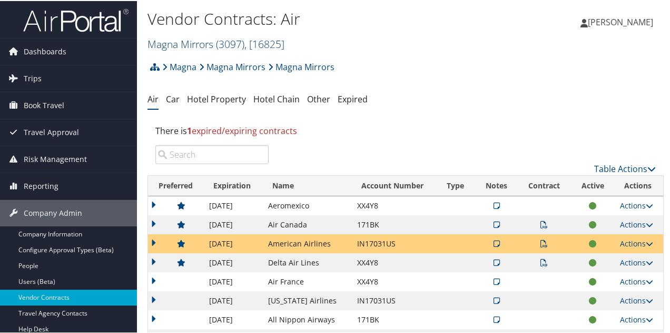
click at [198, 38] on link "Magna Mirrors ( 3097 ) , [ 16825 ]" at bounding box center [216, 43] width 137 height 14
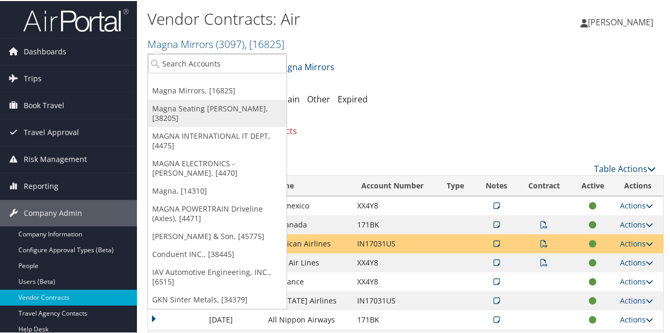
click at [208, 108] on link "Magna Seating [PERSON_NAME], [38205]" at bounding box center [217, 112] width 139 height 27
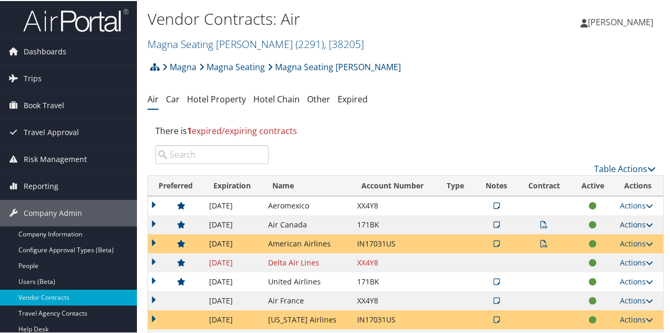
click at [632, 223] on link "Actions" at bounding box center [636, 223] width 33 height 10
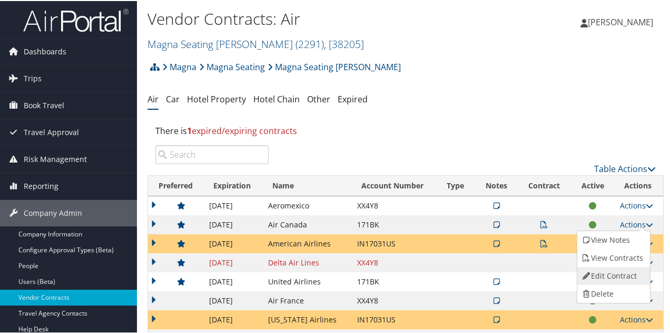
click at [617, 272] on link "Edit Contract" at bounding box center [613, 275] width 70 height 18
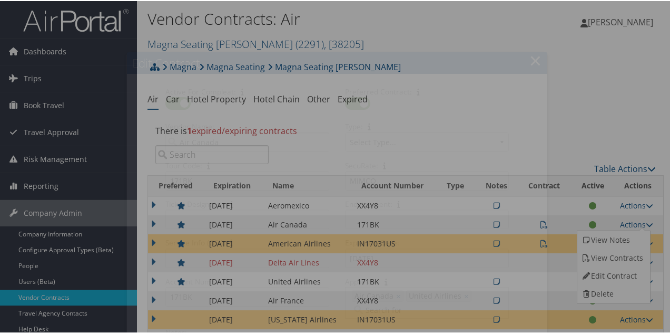
select select "[object Object]"
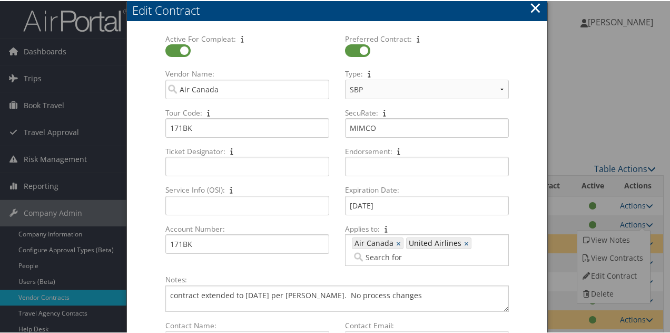
drag, startPoint x: 529, startPoint y: 11, endPoint x: 534, endPoint y: 27, distance: 17.2
click at [530, 12] on button "×" at bounding box center [536, 6] width 12 height 21
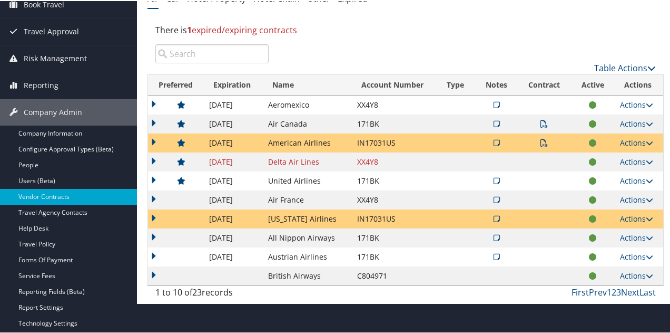
scroll to position [105, 0]
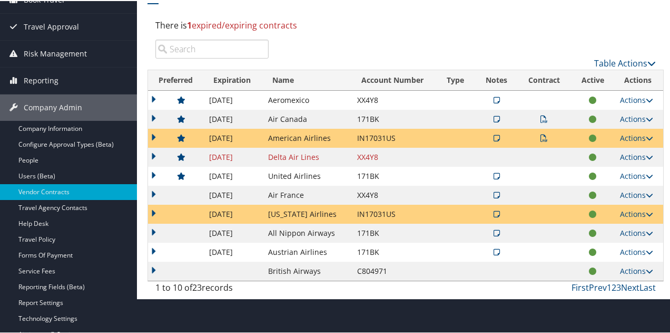
click at [494, 175] on icon at bounding box center [497, 174] width 6 height 7
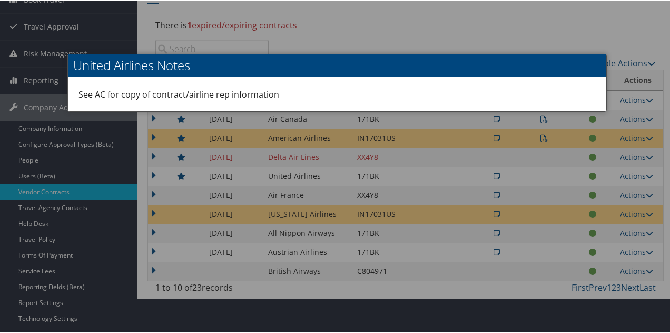
click at [510, 9] on div at bounding box center [337, 166] width 675 height 333
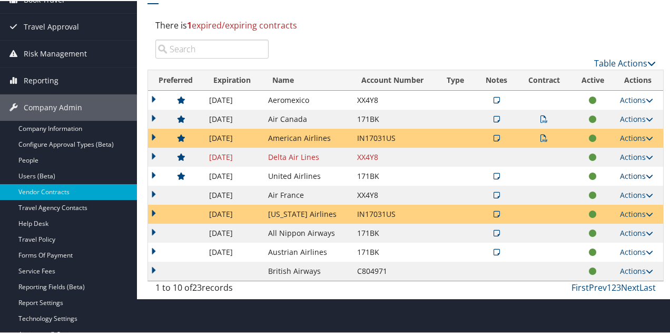
click at [622, 174] on link "Actions" at bounding box center [636, 175] width 33 height 10
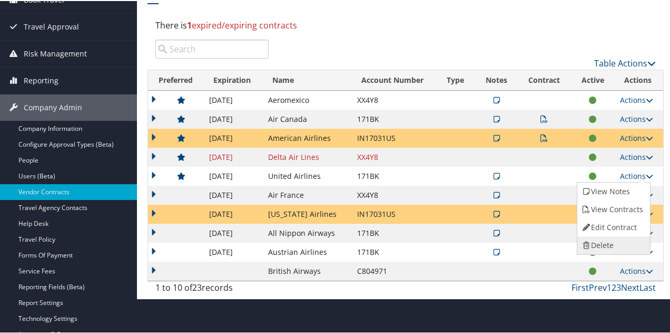
click at [605, 243] on link "Delete" at bounding box center [613, 244] width 70 height 18
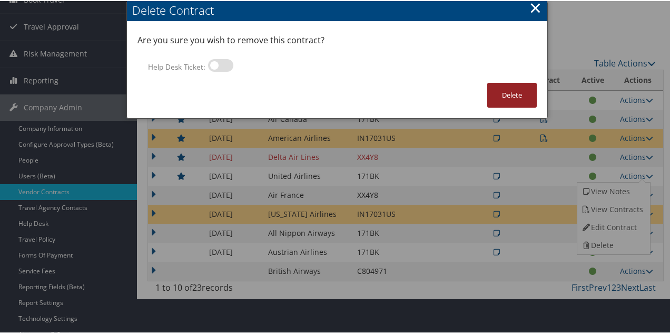
click at [519, 96] on button "Delete" at bounding box center [512, 94] width 50 height 25
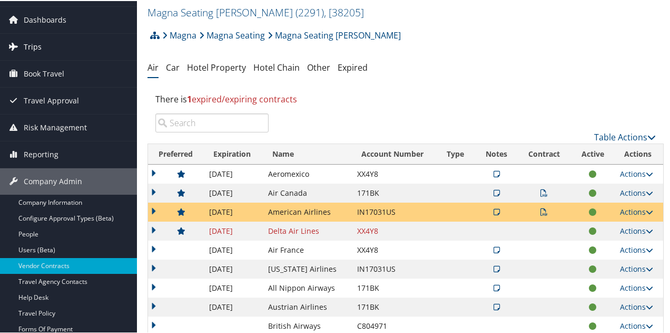
scroll to position [0, 0]
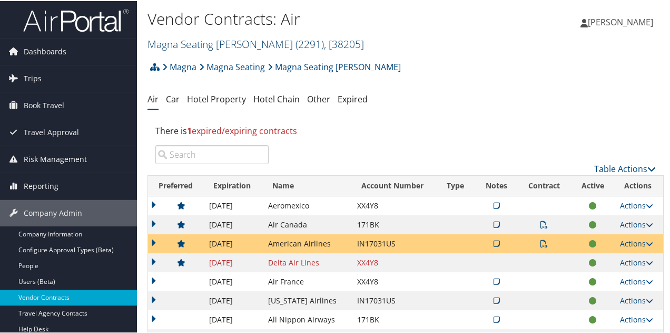
click at [204, 43] on link "Magna Seating Allende ( 2291 ) , [ 38205 ]" at bounding box center [256, 43] width 217 height 14
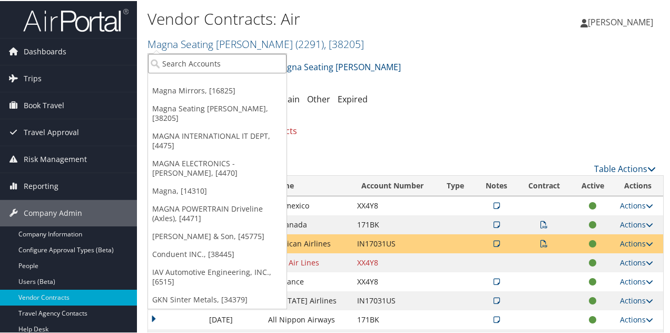
click at [209, 58] on input "search" at bounding box center [217, 62] width 139 height 19
type input "fev"
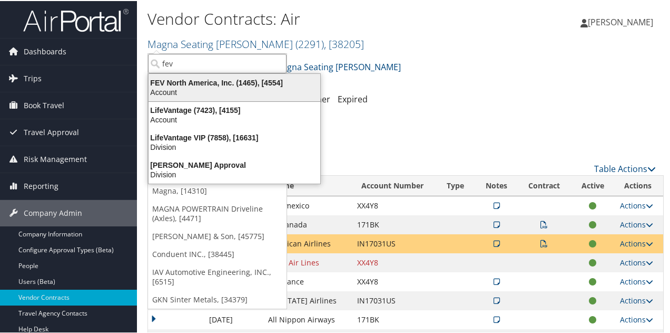
click at [202, 82] on div "FEV North America, Inc. (1465), [4554]" at bounding box center [234, 81] width 184 height 9
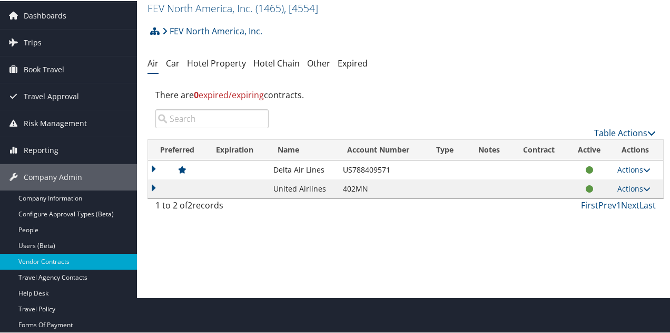
scroll to position [53, 0]
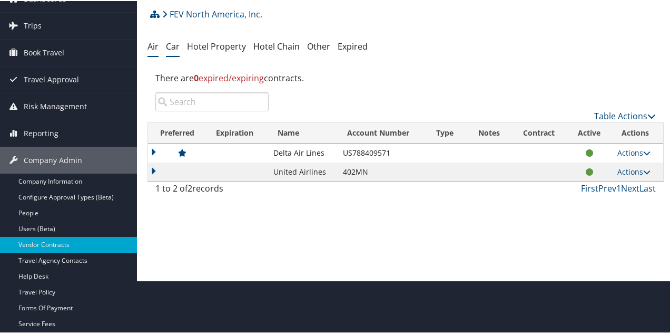
click at [174, 48] on link "Car" at bounding box center [173, 46] width 14 height 12
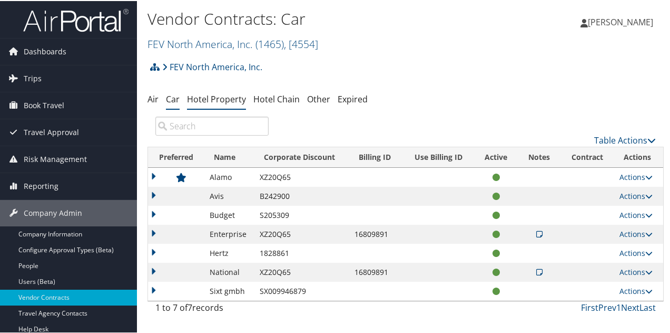
click at [224, 99] on link "Hotel Property" at bounding box center [216, 98] width 59 height 12
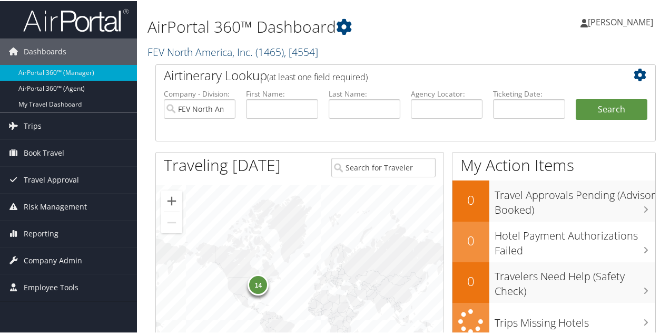
click at [224, 53] on link "FEV North America, Inc. ( 1465 ) , [ 4554 ]" at bounding box center [233, 51] width 171 height 14
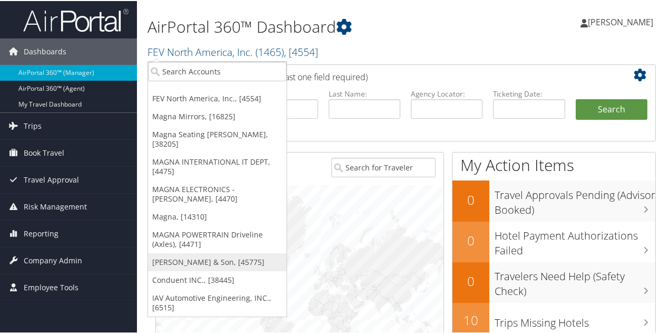
click at [190, 253] on link "[PERSON_NAME] & Son, [45775]" at bounding box center [217, 261] width 139 height 18
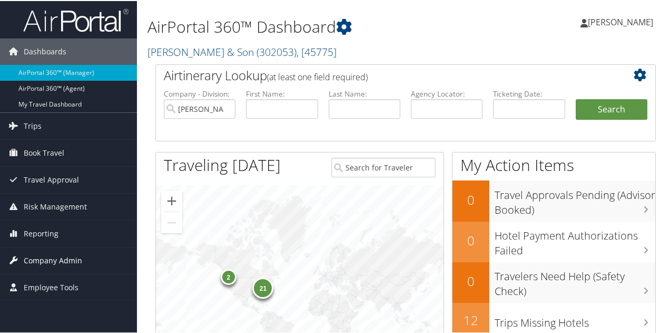
click at [61, 258] on span "Company Admin" at bounding box center [53, 259] width 58 height 26
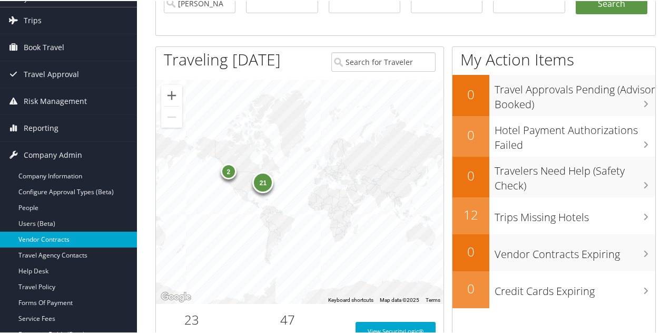
click at [57, 233] on link "Vendor Contracts" at bounding box center [68, 238] width 137 height 16
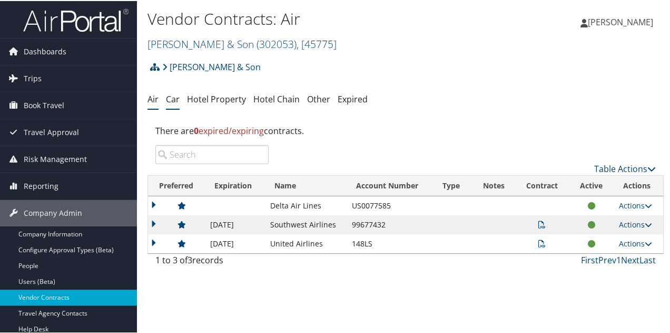
click at [176, 100] on link "Car" at bounding box center [173, 98] width 14 height 12
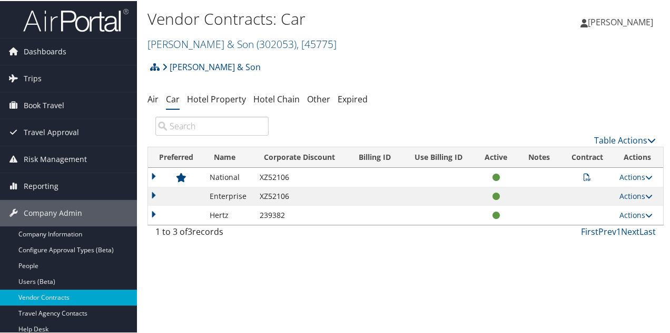
click at [584, 173] on icon at bounding box center [587, 175] width 7 height 7
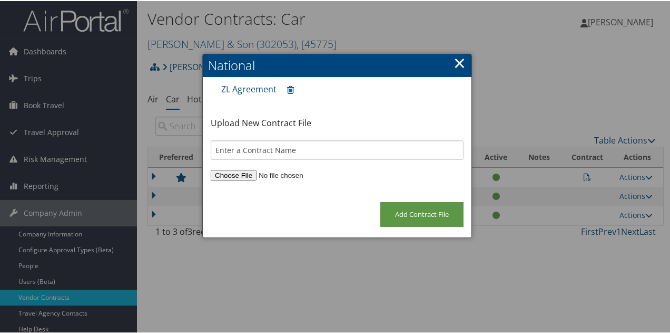
click at [454, 58] on link "×" at bounding box center [460, 61] width 12 height 21
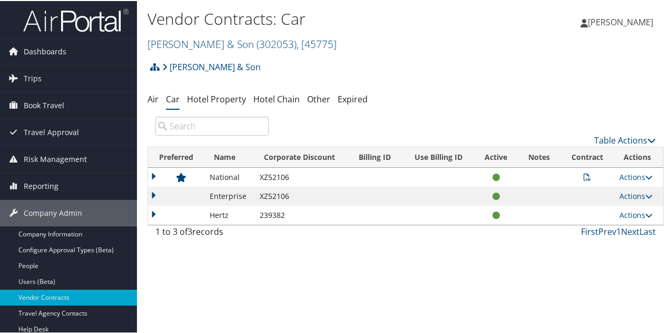
click at [584, 173] on icon at bounding box center [587, 175] width 7 height 7
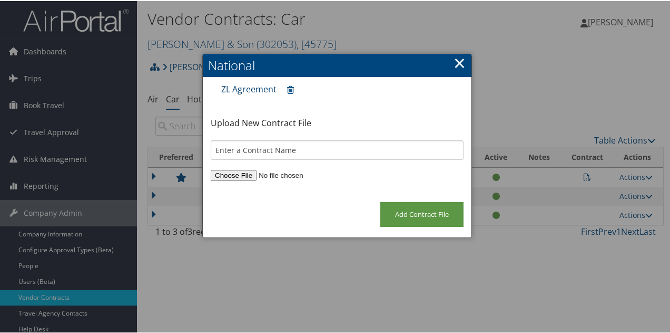
click at [267, 89] on link "ZL Agreement" at bounding box center [248, 88] width 55 height 12
click at [459, 64] on link "×" at bounding box center [460, 61] width 12 height 21
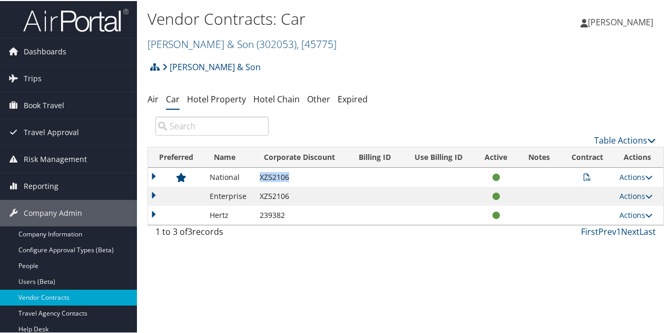
drag, startPoint x: 290, startPoint y: 173, endPoint x: 252, endPoint y: 169, distance: 38.7
click at [255, 169] on td "XZ52106" at bounding box center [302, 176] width 95 height 19
copy td "XZ52106"
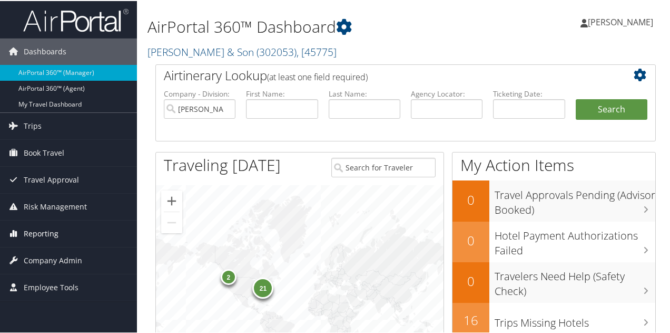
click at [45, 232] on span "Reporting" at bounding box center [41, 232] width 35 height 26
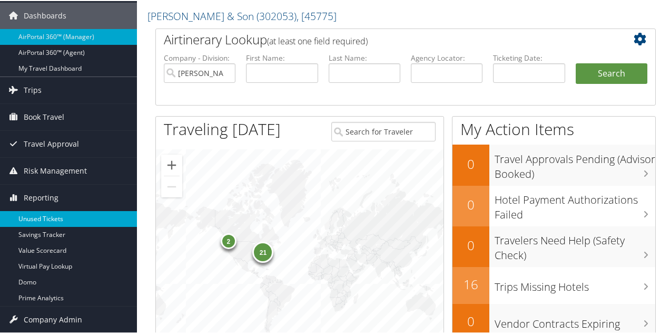
scroll to position [53, 0]
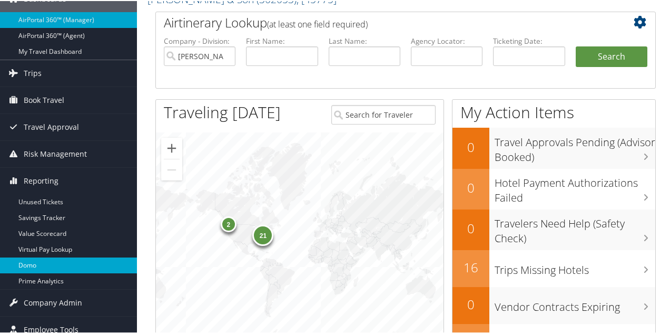
click at [35, 259] on link "Domo" at bounding box center [68, 264] width 137 height 16
